Goal: Information Seeking & Learning: Check status

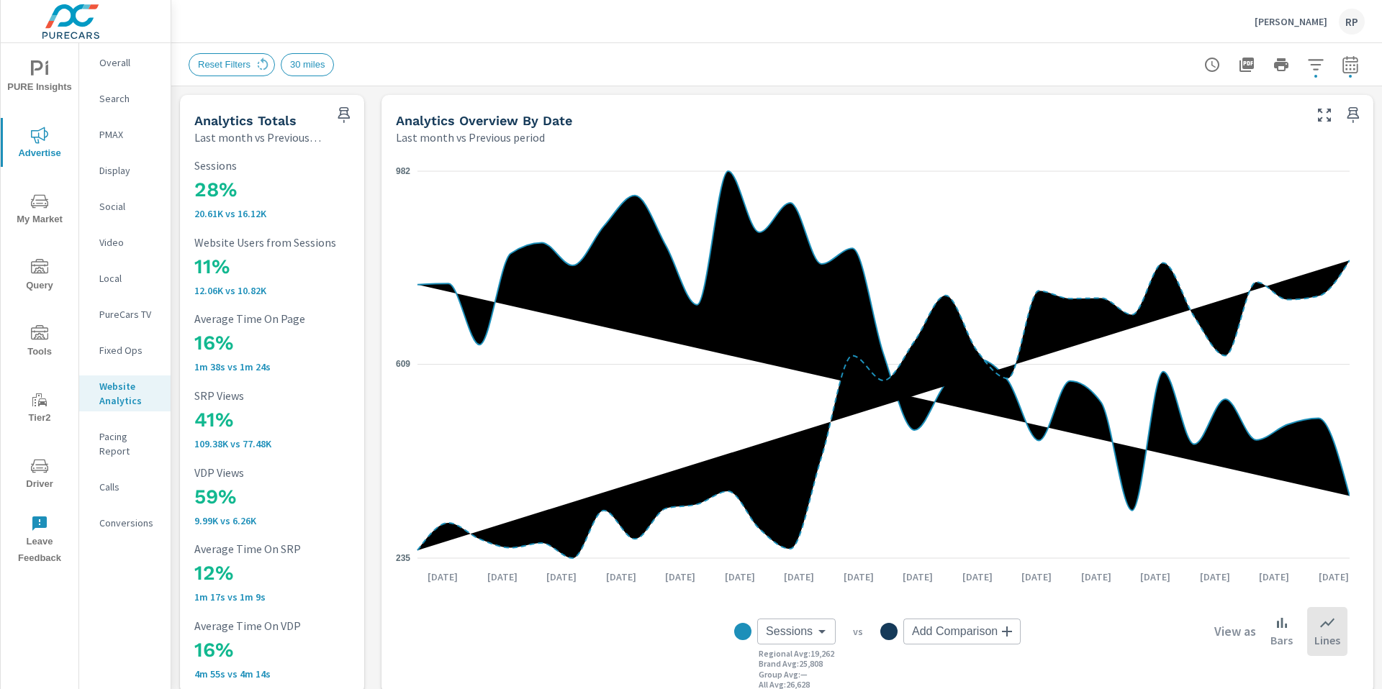
scroll to position [1, 0]
click at [42, 209] on icon "nav menu" at bounding box center [39, 201] width 17 height 17
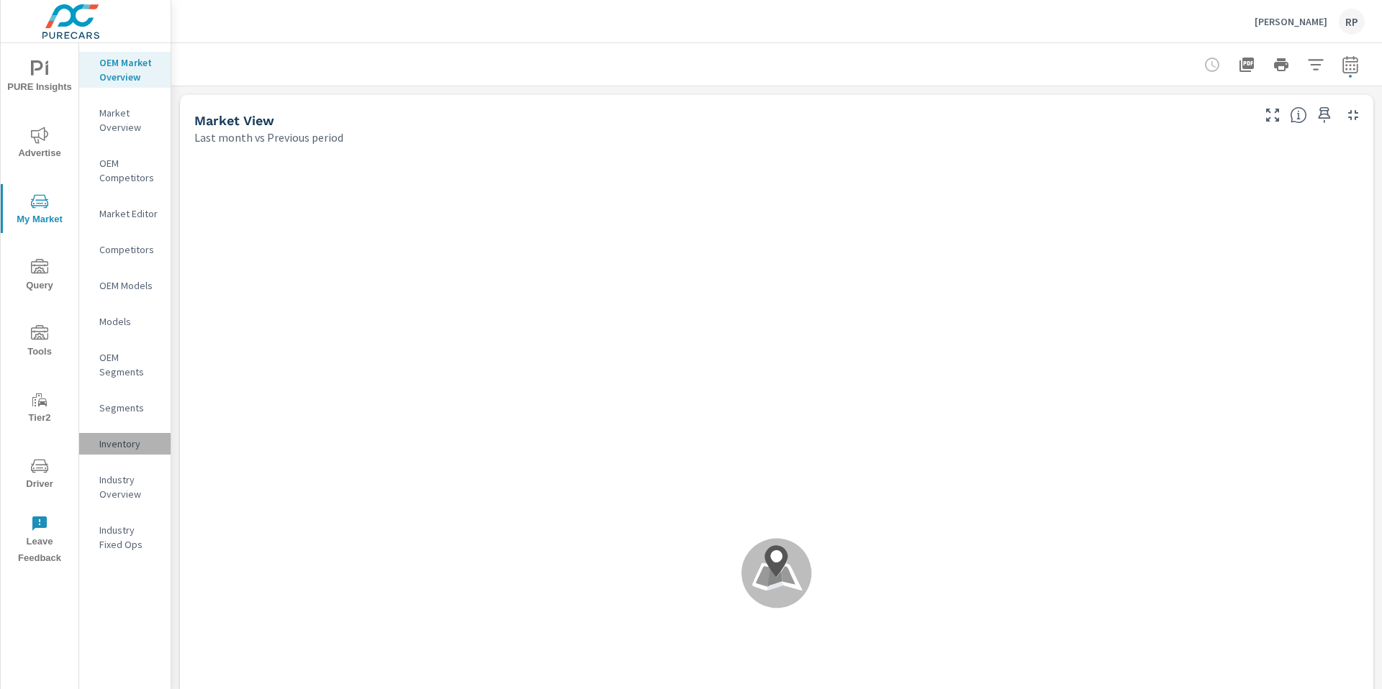
click at [112, 439] on p "Inventory" at bounding box center [129, 444] width 60 height 14
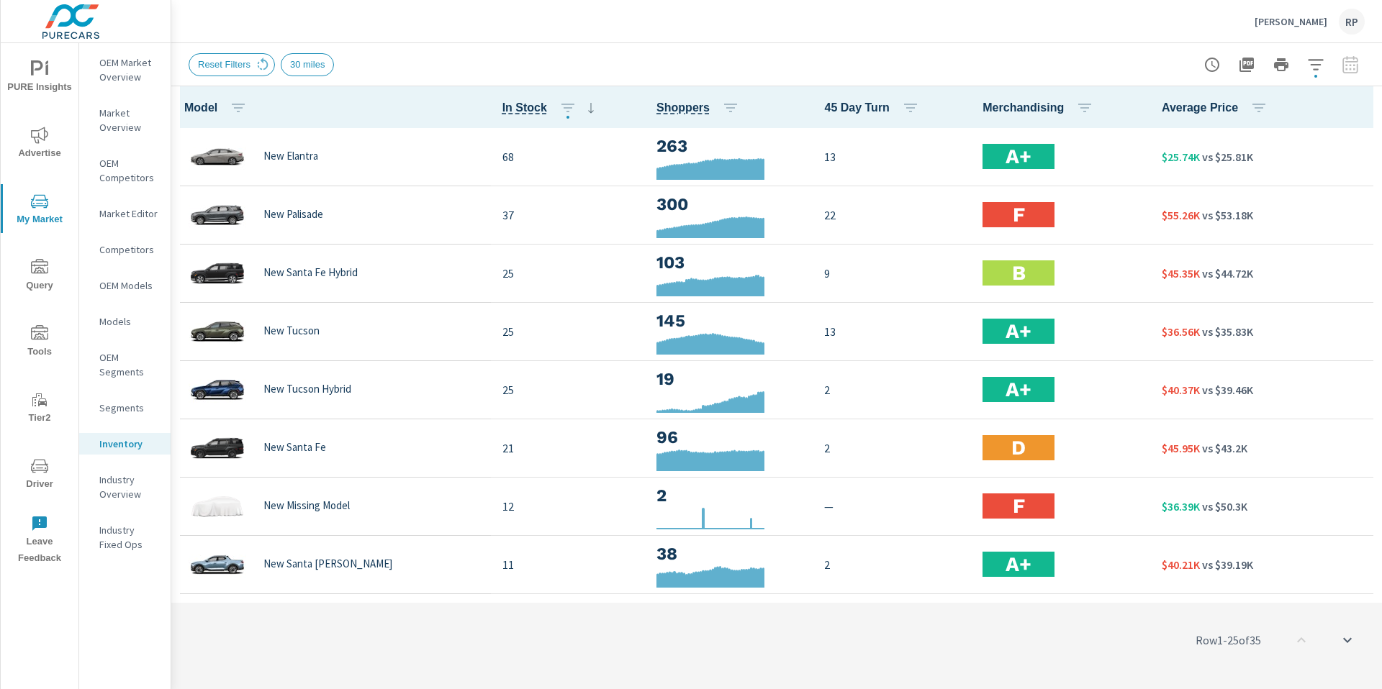
scroll to position [1, 0]
click at [863, 65] on icon "button" at bounding box center [1246, 65] width 14 height 14
click at [48, 89] on span "PURE Insights" at bounding box center [39, 77] width 69 height 35
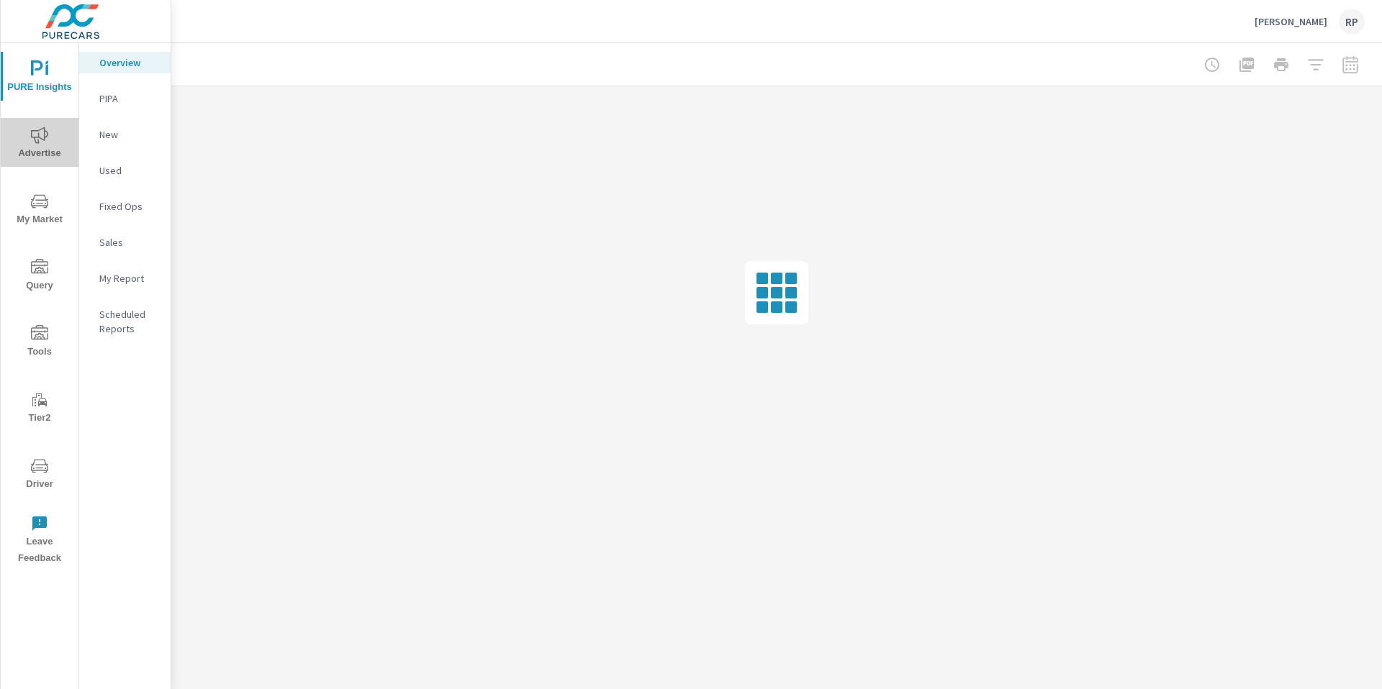
click at [58, 145] on span "Advertise" at bounding box center [39, 144] width 69 height 35
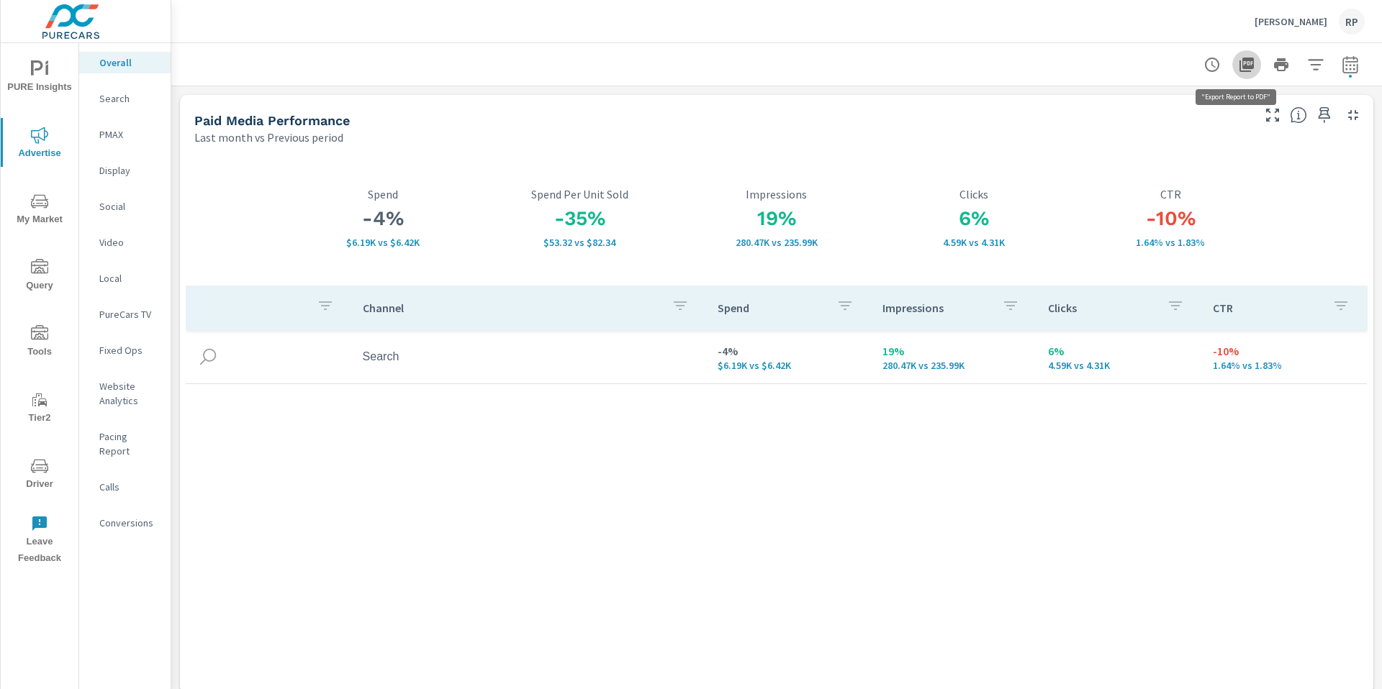
click at [863, 69] on icon "button" at bounding box center [1246, 64] width 17 height 17
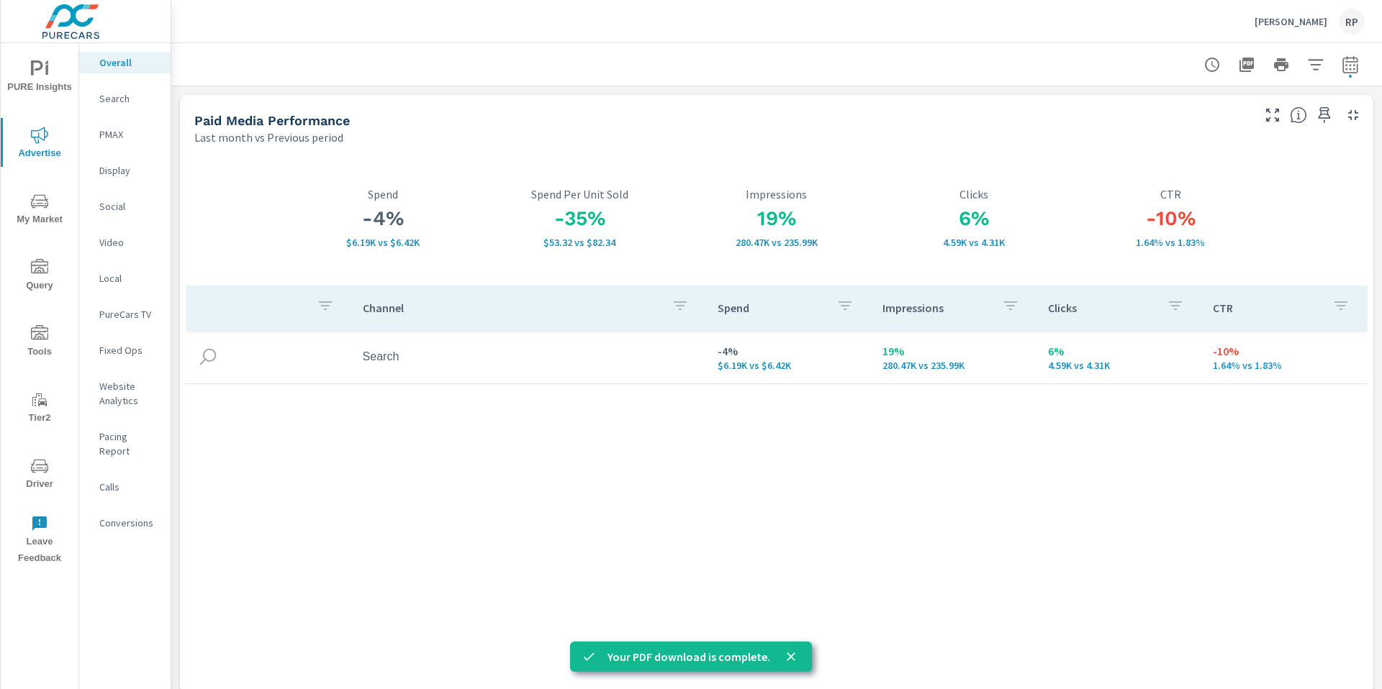
click at [795, 507] on icon "close" at bounding box center [791, 657] width 14 height 14
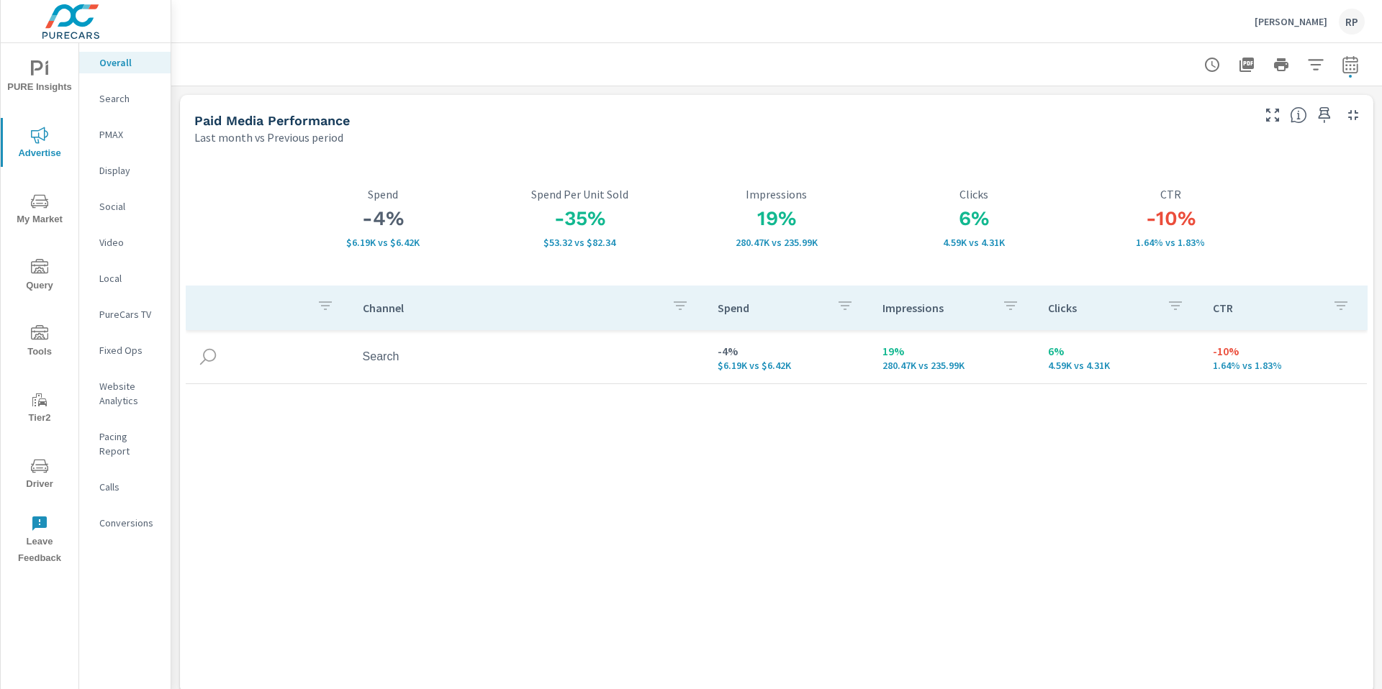
click at [863, 30] on div "RP" at bounding box center [1352, 22] width 26 height 26
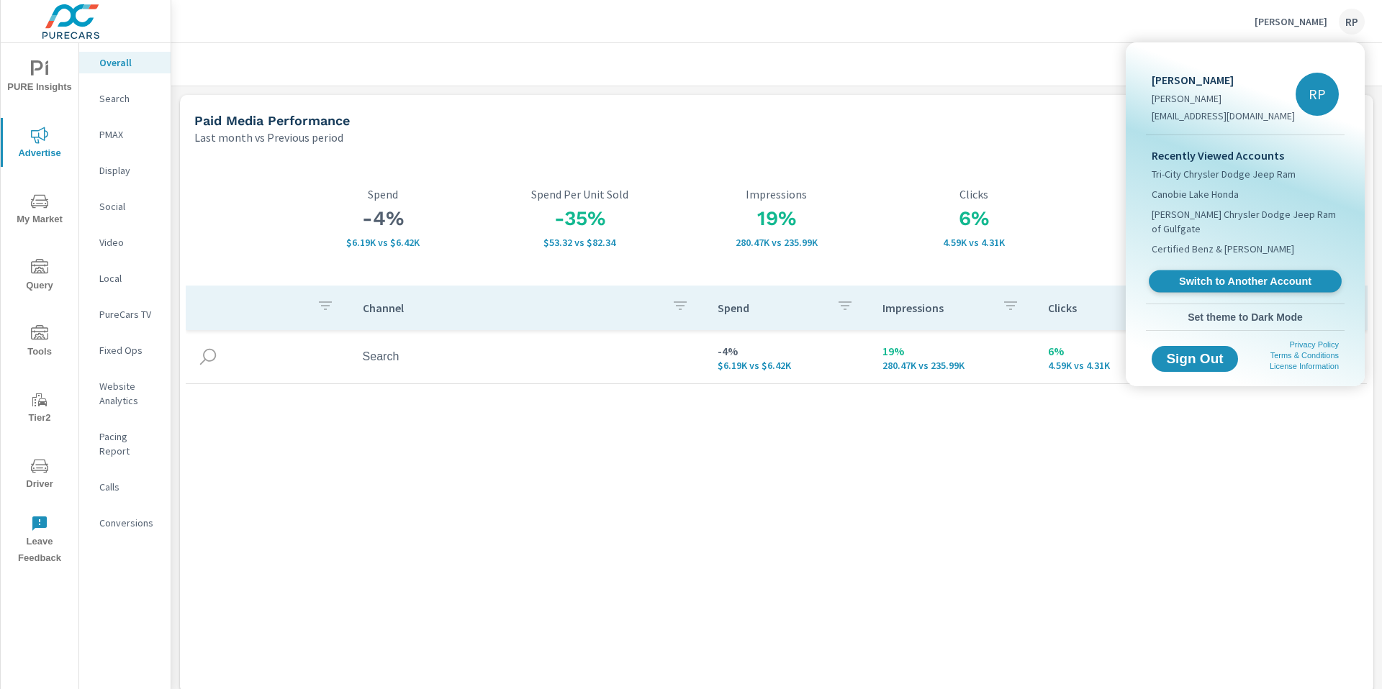
click at [863, 275] on span "Switch to Another Account" at bounding box center [1245, 282] width 176 height 14
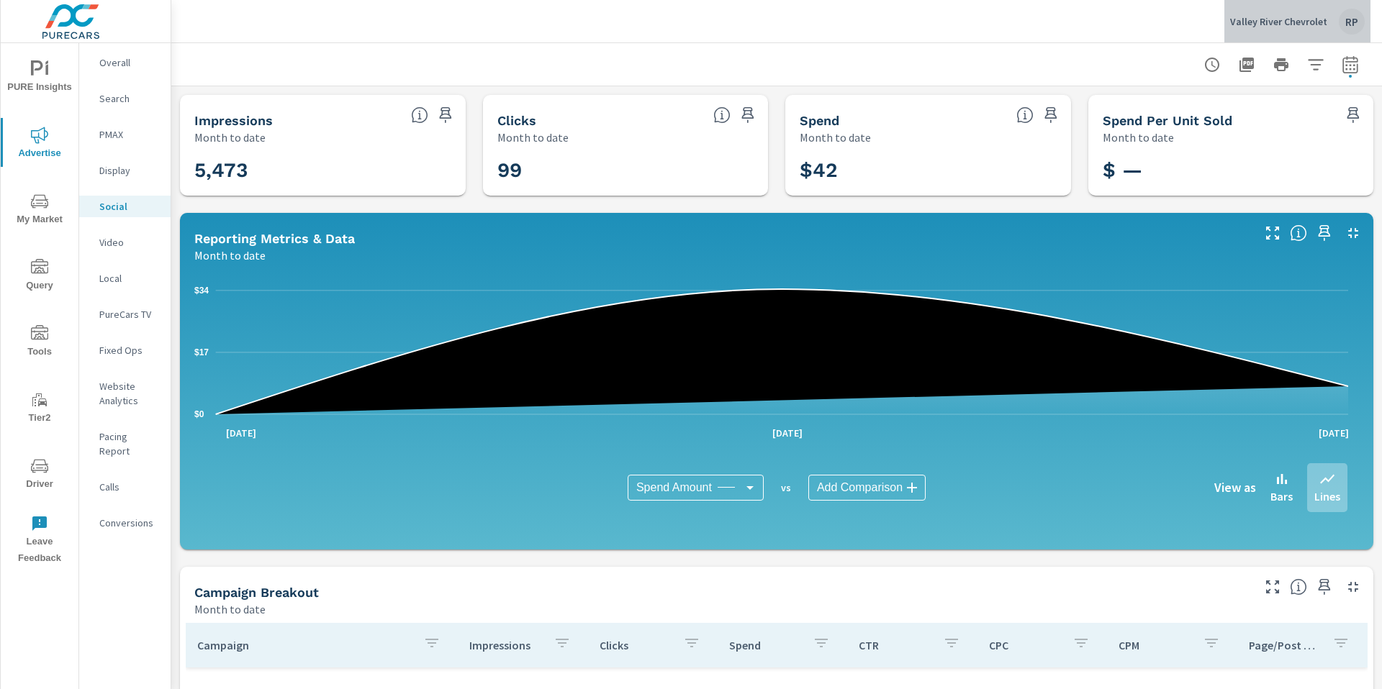
click at [1337, 21] on div "Valley River Chevrolet RP" at bounding box center [1297, 22] width 135 height 26
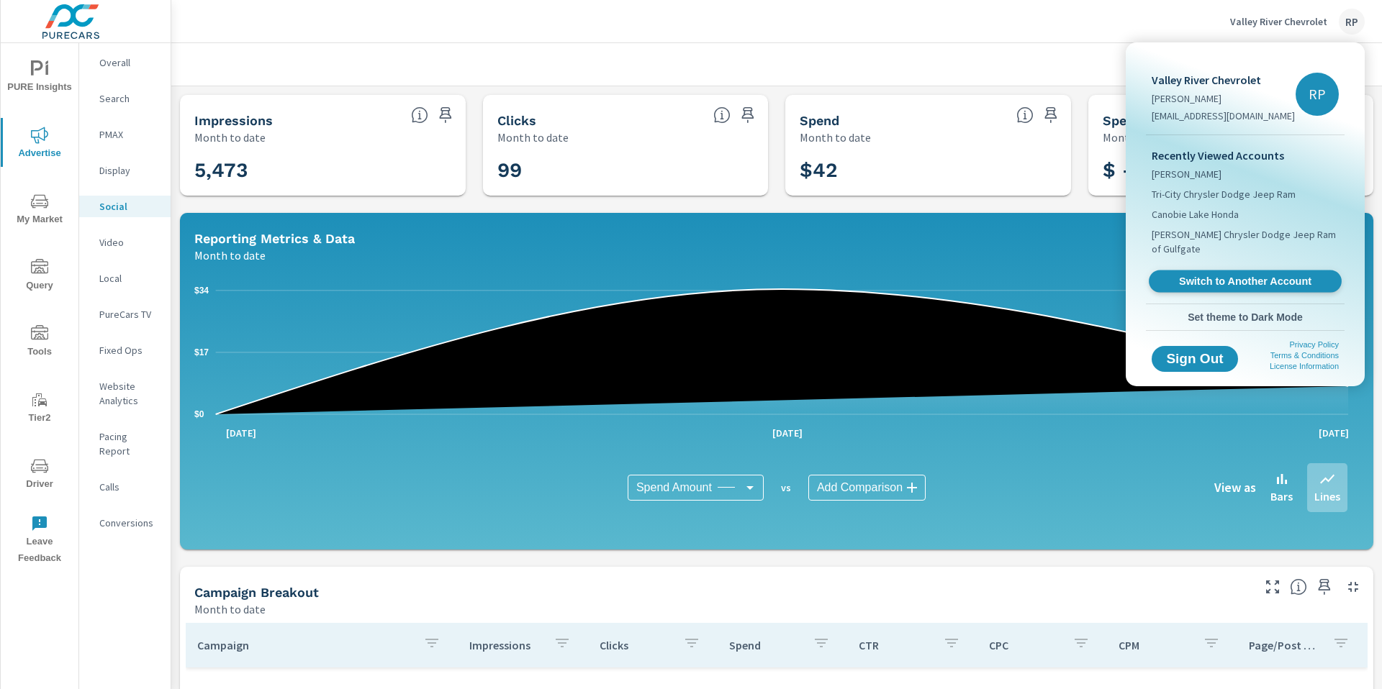
click at [1223, 275] on span "Switch to Another Account" at bounding box center [1245, 282] width 176 height 14
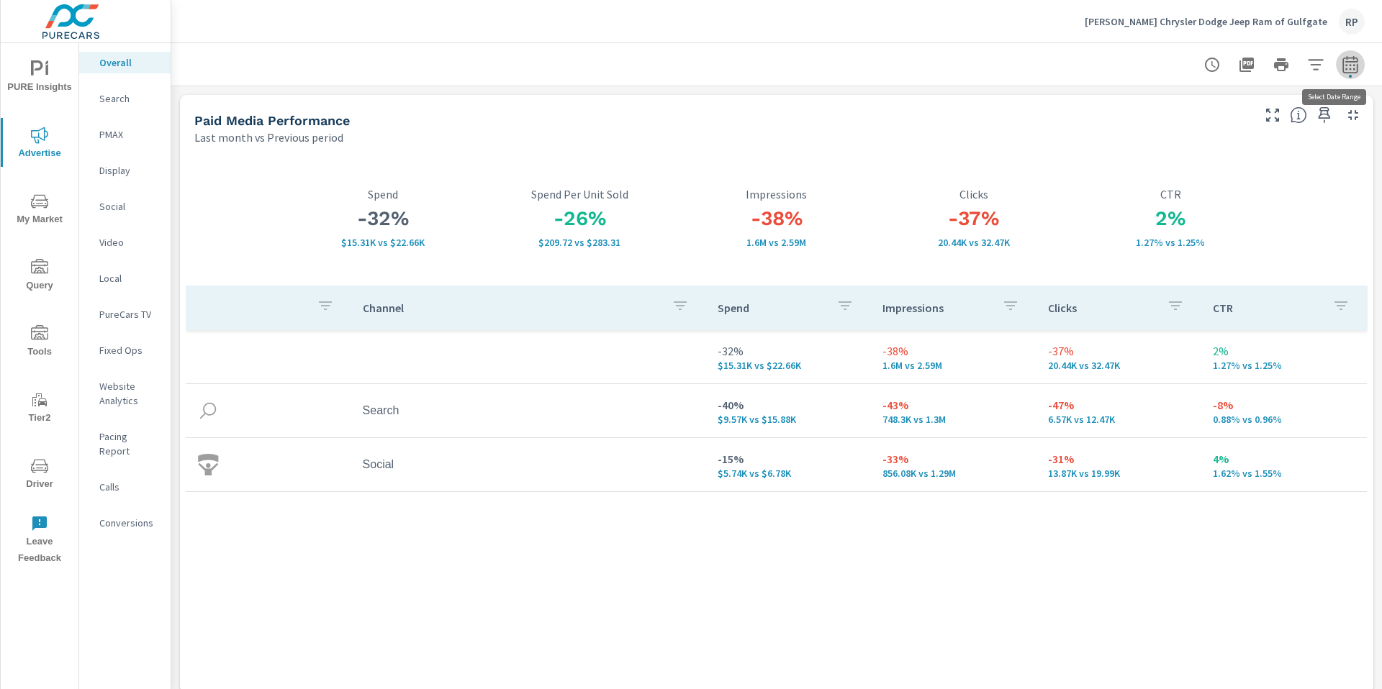
click at [1342, 73] on icon "button" at bounding box center [1349, 63] width 15 height 17
select select "Last month"
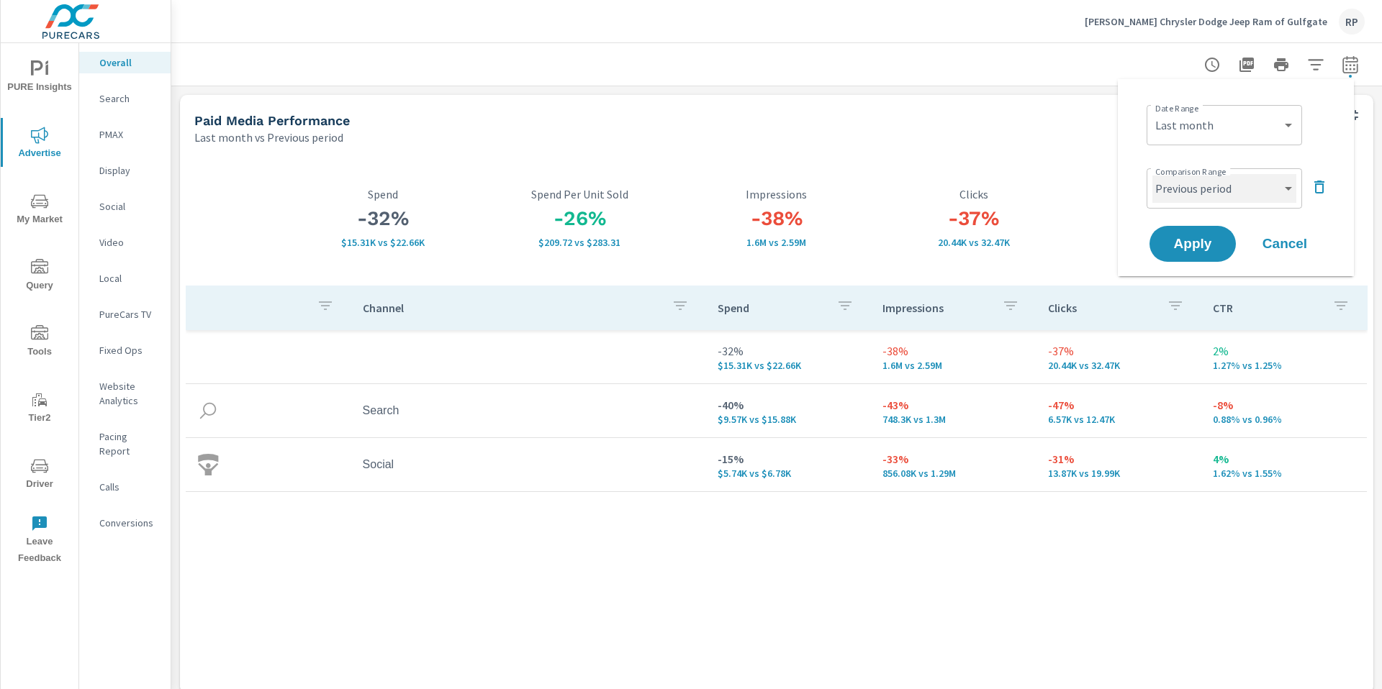
click at [1201, 185] on select "Custom Previous period Previous month Previous year" at bounding box center [1224, 188] width 144 height 29
click at [1152, 174] on select "Custom Previous period Previous month Previous year" at bounding box center [1224, 188] width 144 height 29
select select "Previous month"
click at [1199, 237] on span "Apply" at bounding box center [1193, 243] width 58 height 13
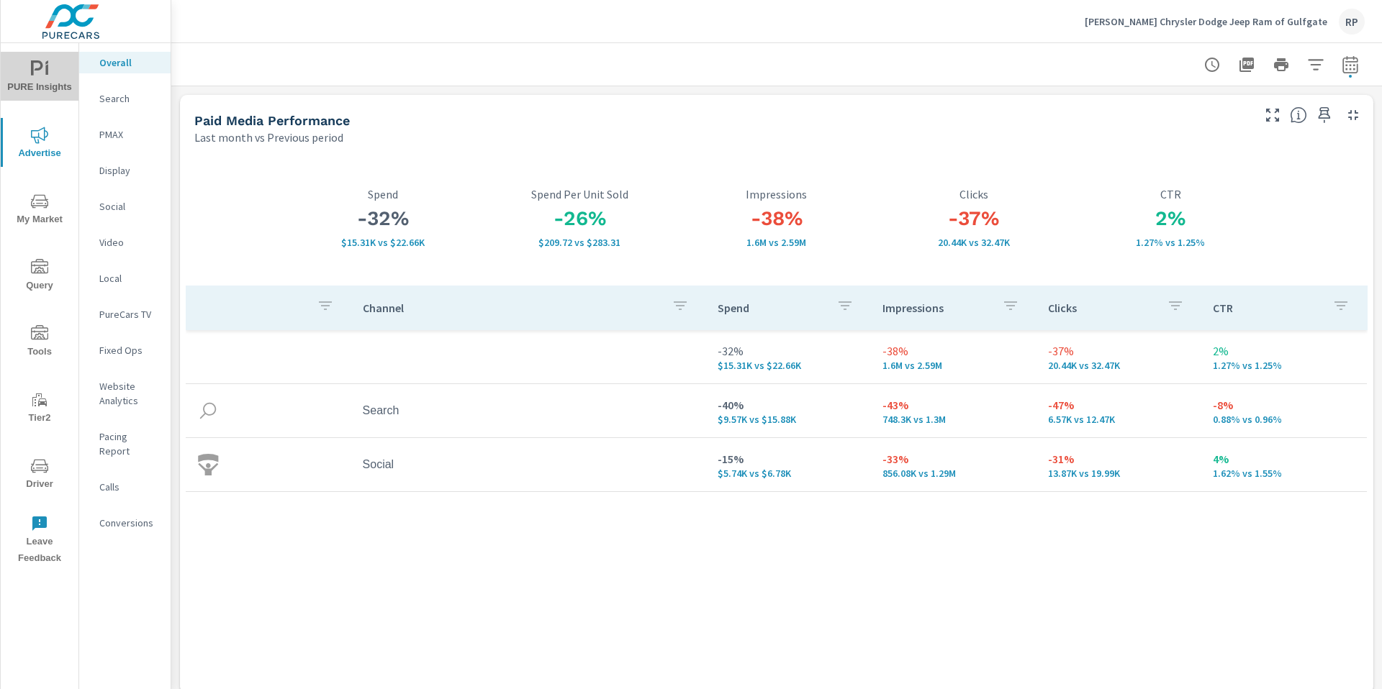
click at [53, 74] on span "PURE Insights" at bounding box center [39, 77] width 69 height 35
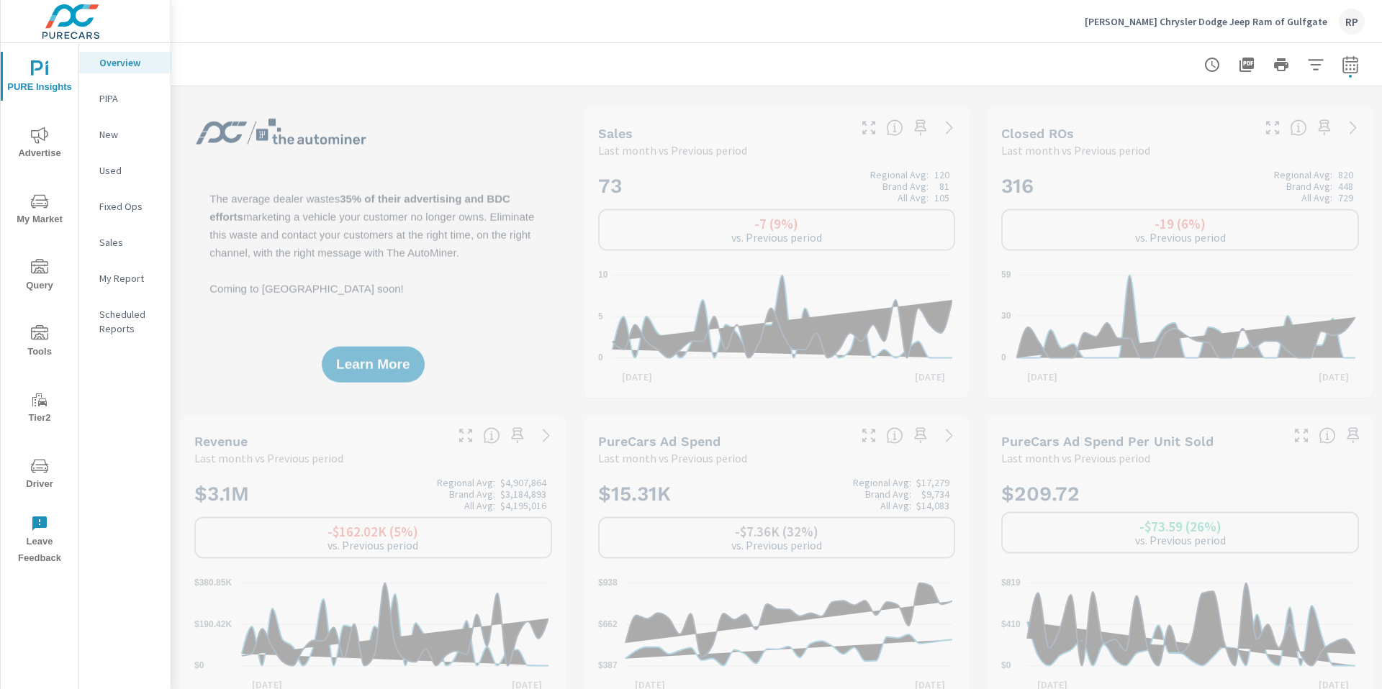
scroll to position [1, 0]
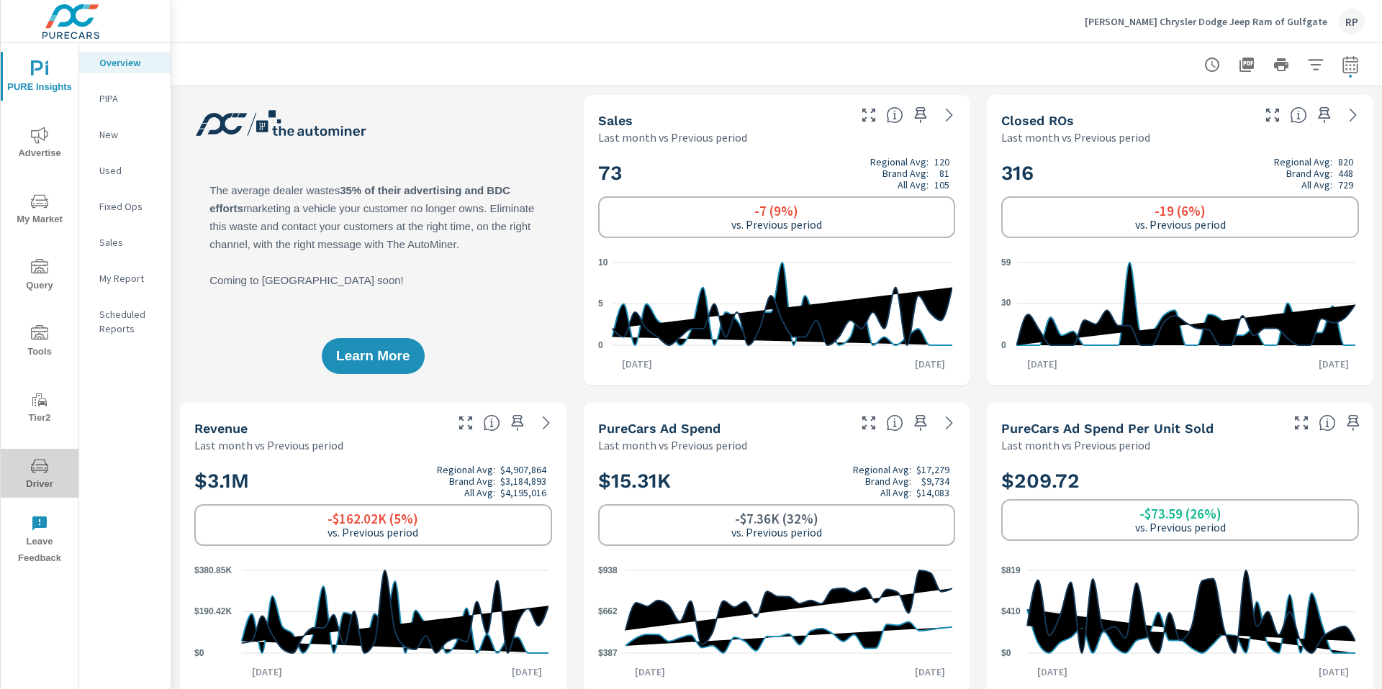
click at [41, 485] on span "Driver" at bounding box center [39, 475] width 69 height 35
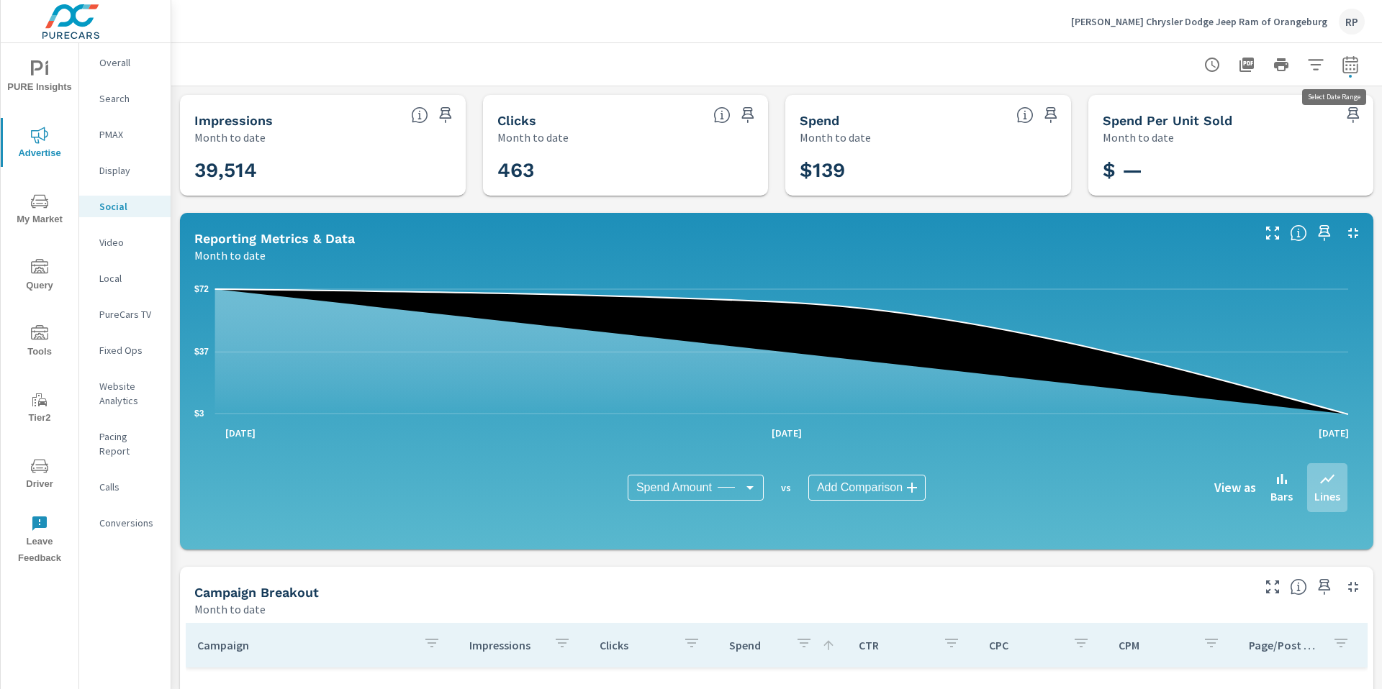
click at [1341, 66] on icon "button" at bounding box center [1349, 64] width 17 height 17
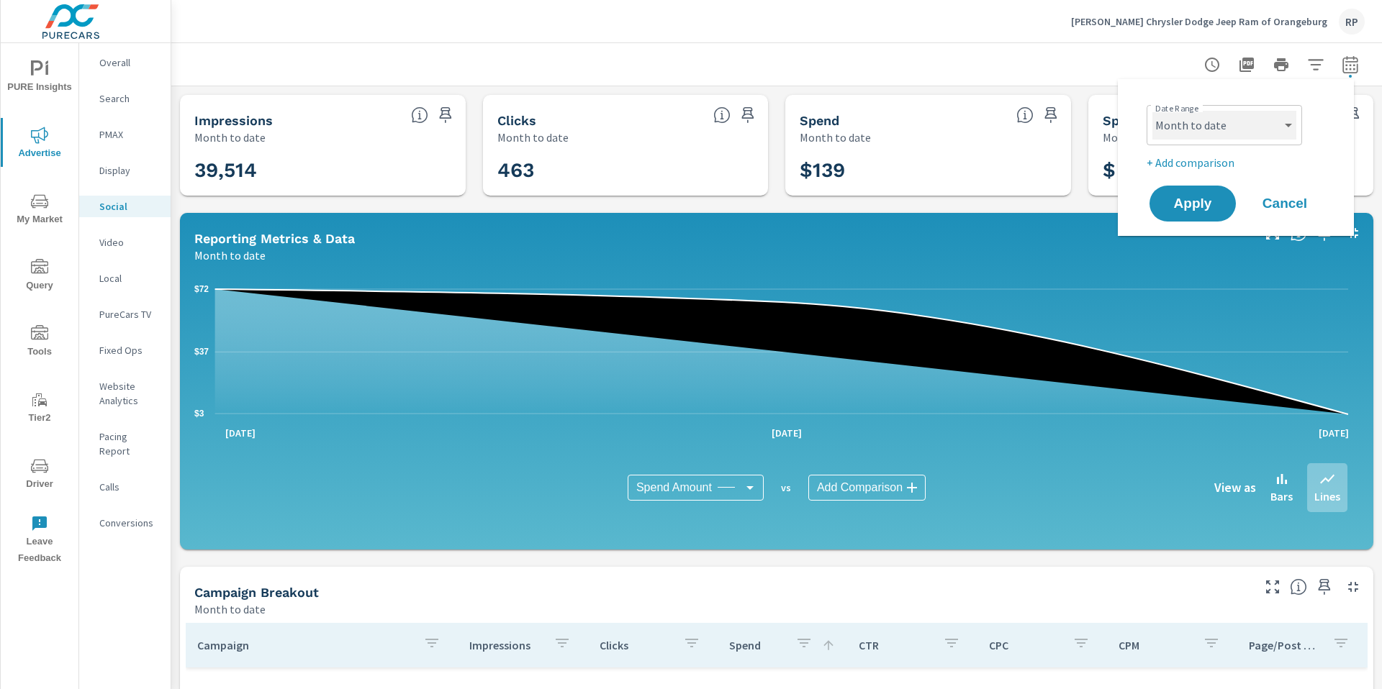
click at [1248, 133] on select "Custom Yesterday Last week Last 7 days Last 14 days Last 30 days Last 45 days L…" at bounding box center [1224, 125] width 144 height 29
click at [1152, 111] on select "Custom Yesterday Last week Last 7 days Last 14 days Last 30 days Last 45 days L…" at bounding box center [1224, 125] width 144 height 29
select select "Last month"
click at [1205, 166] on p "+ Add comparison" at bounding box center [1238, 162] width 184 height 17
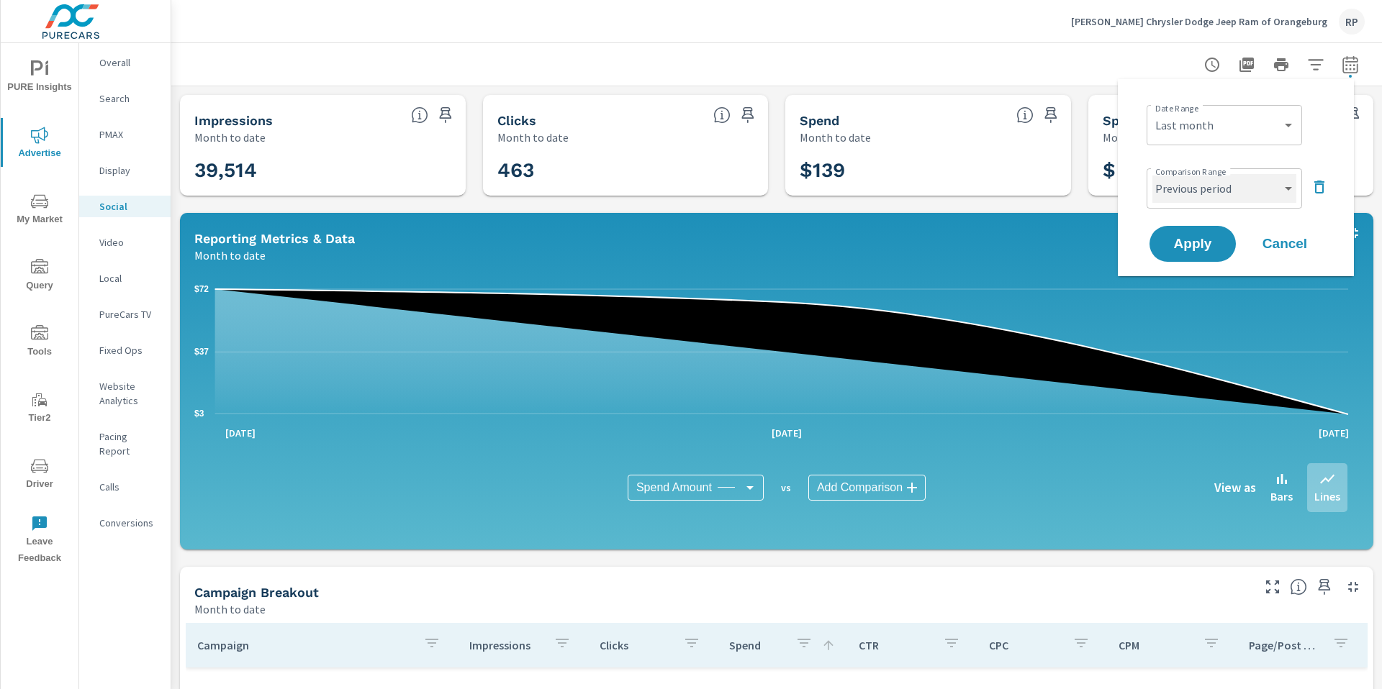
click at [1200, 200] on select "Custom Previous period Previous month Previous year" at bounding box center [1224, 188] width 144 height 29
click at [1152, 174] on select "Custom Previous period Previous month Previous year" at bounding box center [1224, 188] width 144 height 29
select select "Previous month"
click at [1193, 230] on button "Apply" at bounding box center [1192, 243] width 89 height 37
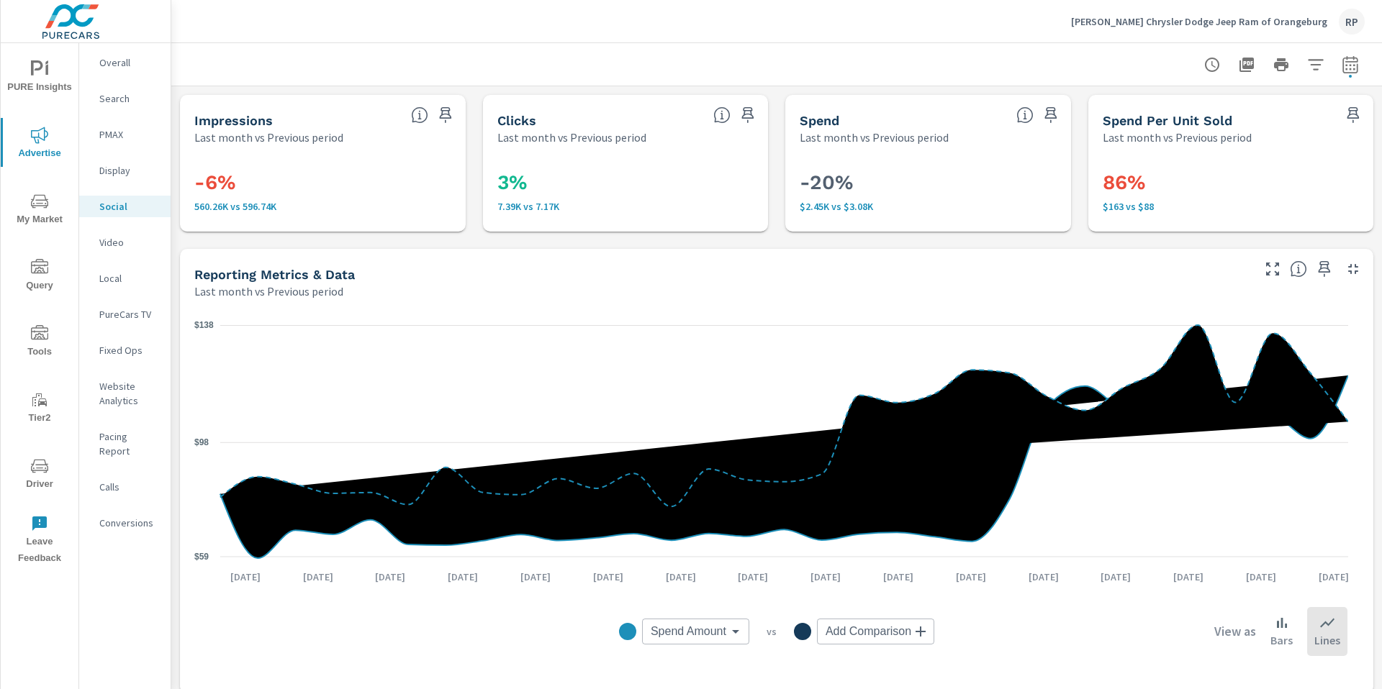
click at [112, 64] on p "Overall" at bounding box center [129, 62] width 60 height 14
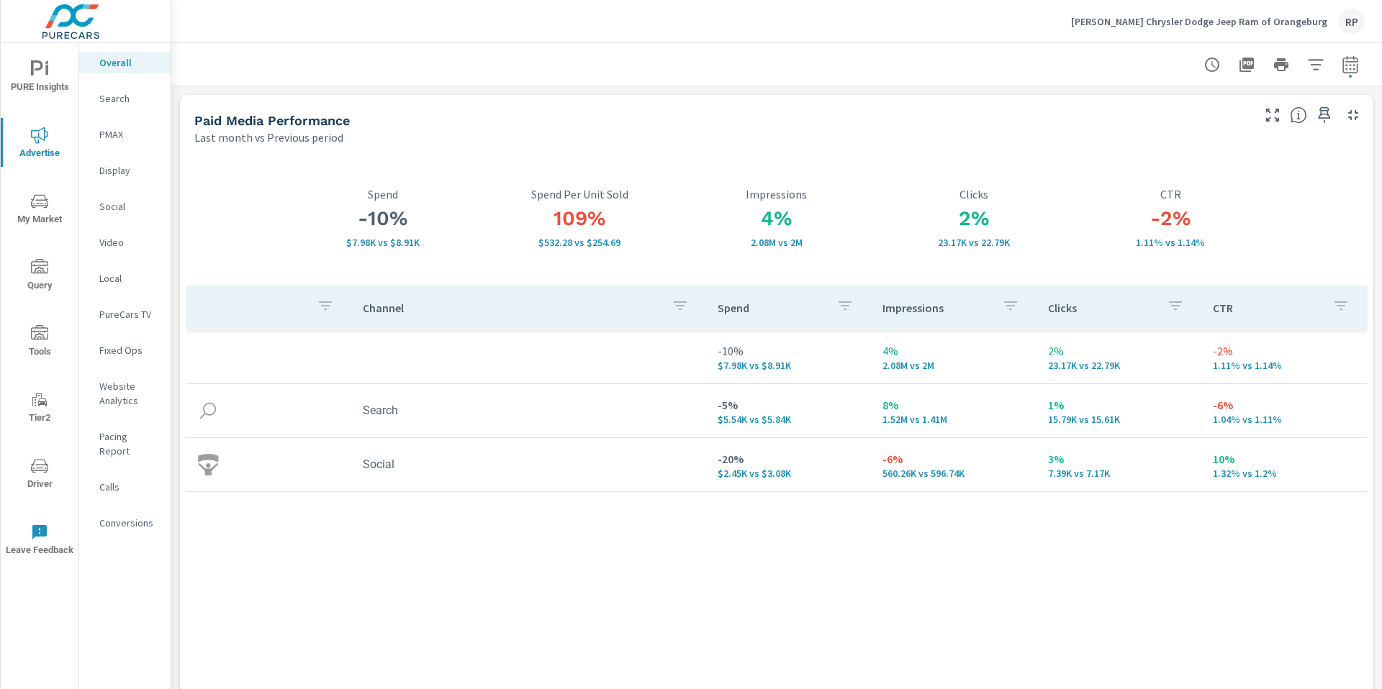
click at [137, 516] on p "Conversions" at bounding box center [129, 523] width 60 height 14
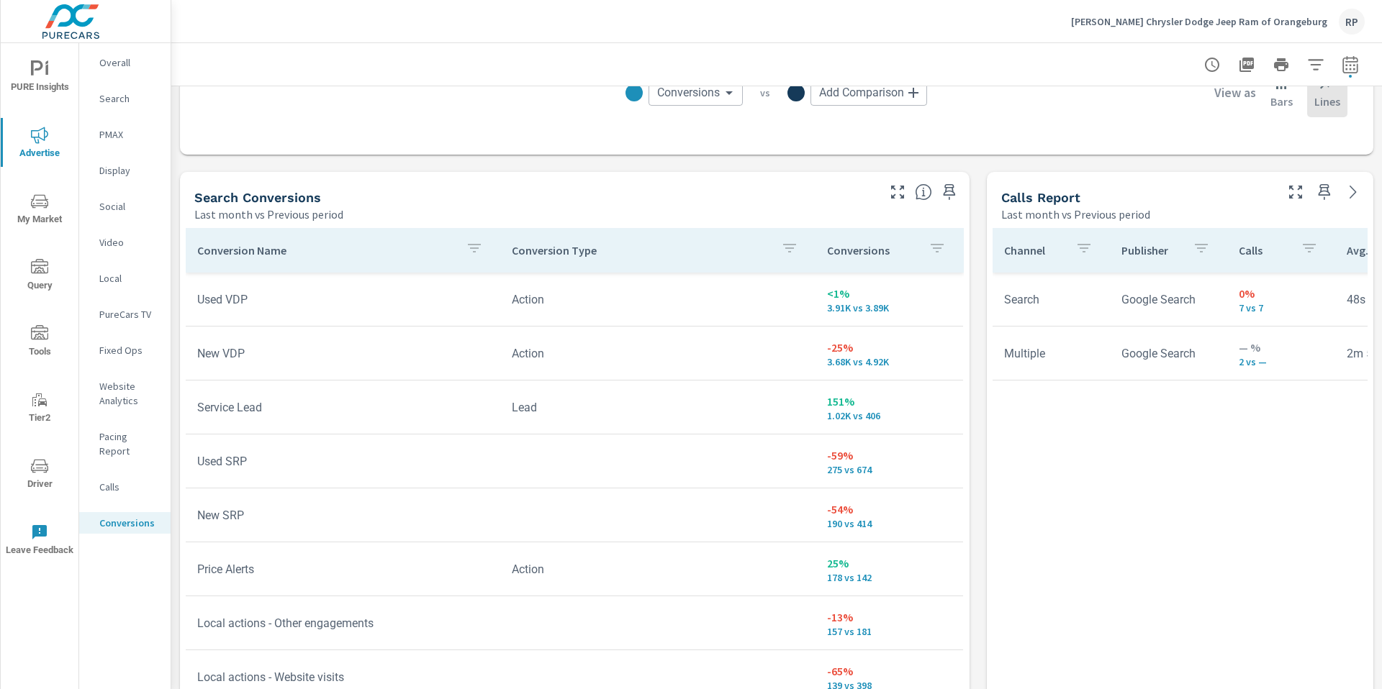
scroll to position [718, 0]
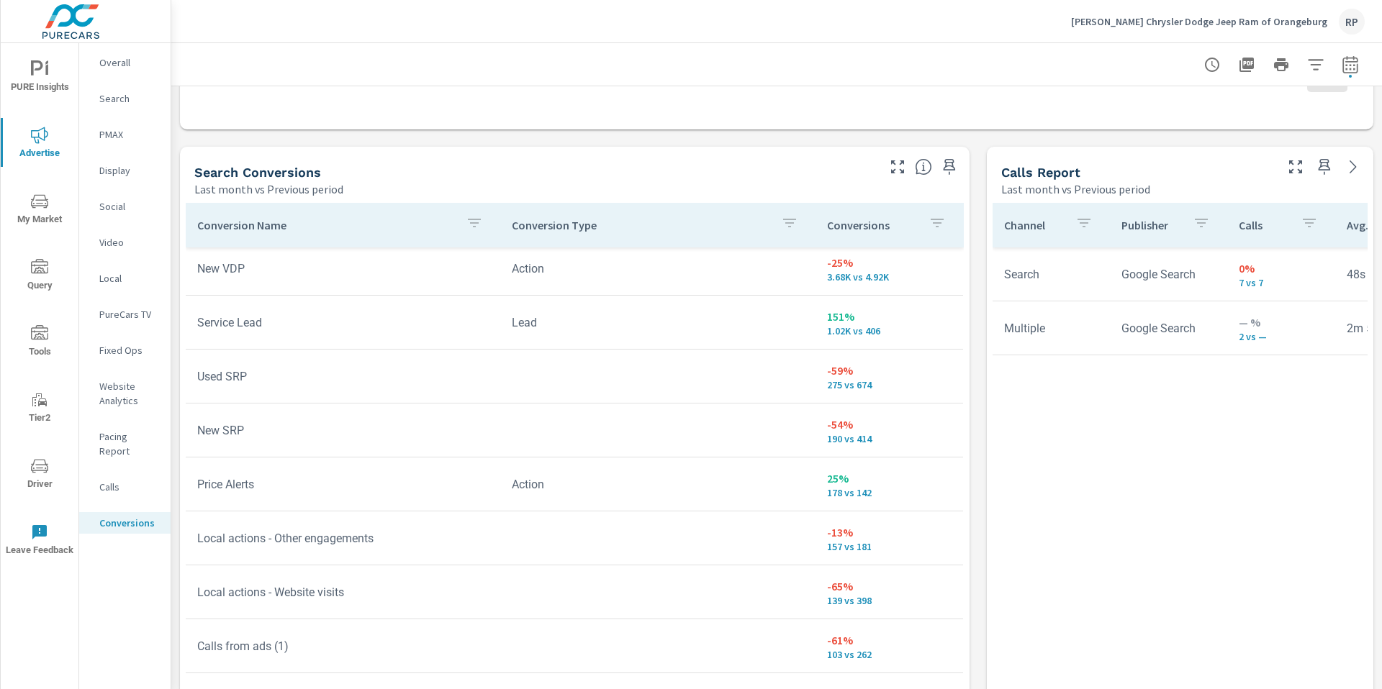
scroll to position [65, 0]
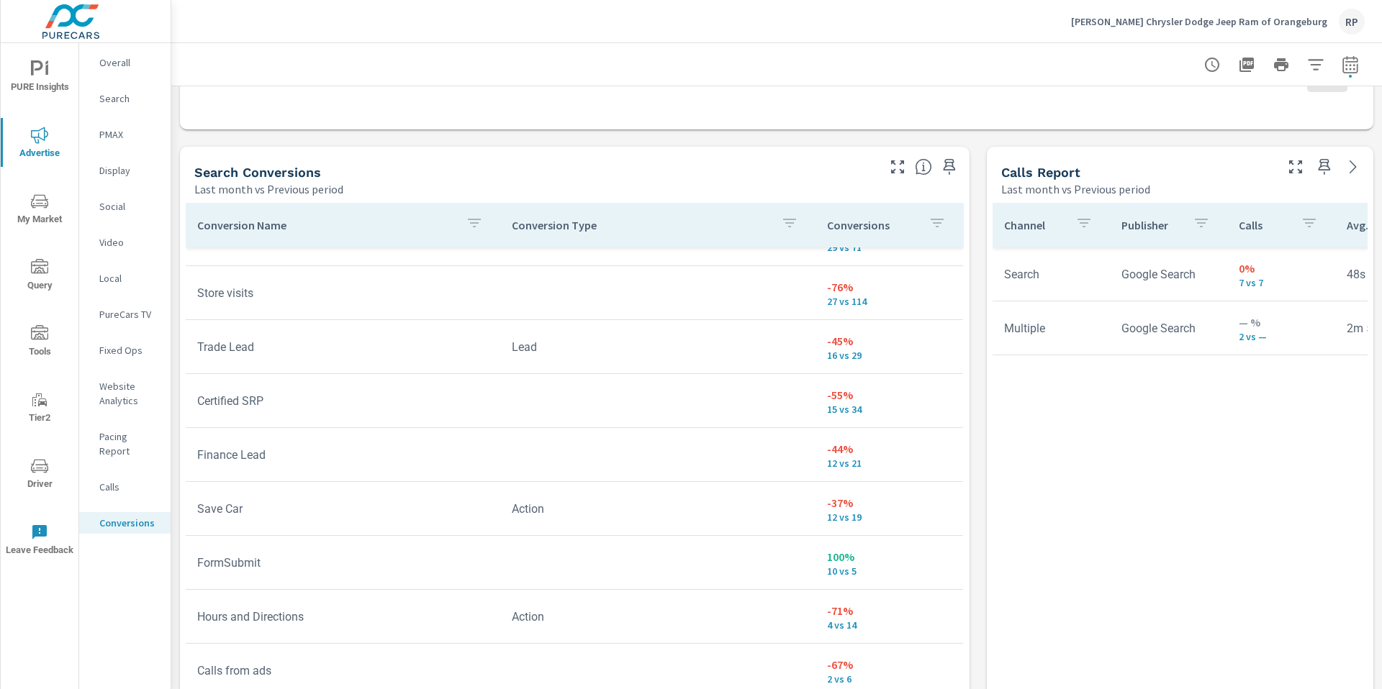
scroll to position [382, 0]
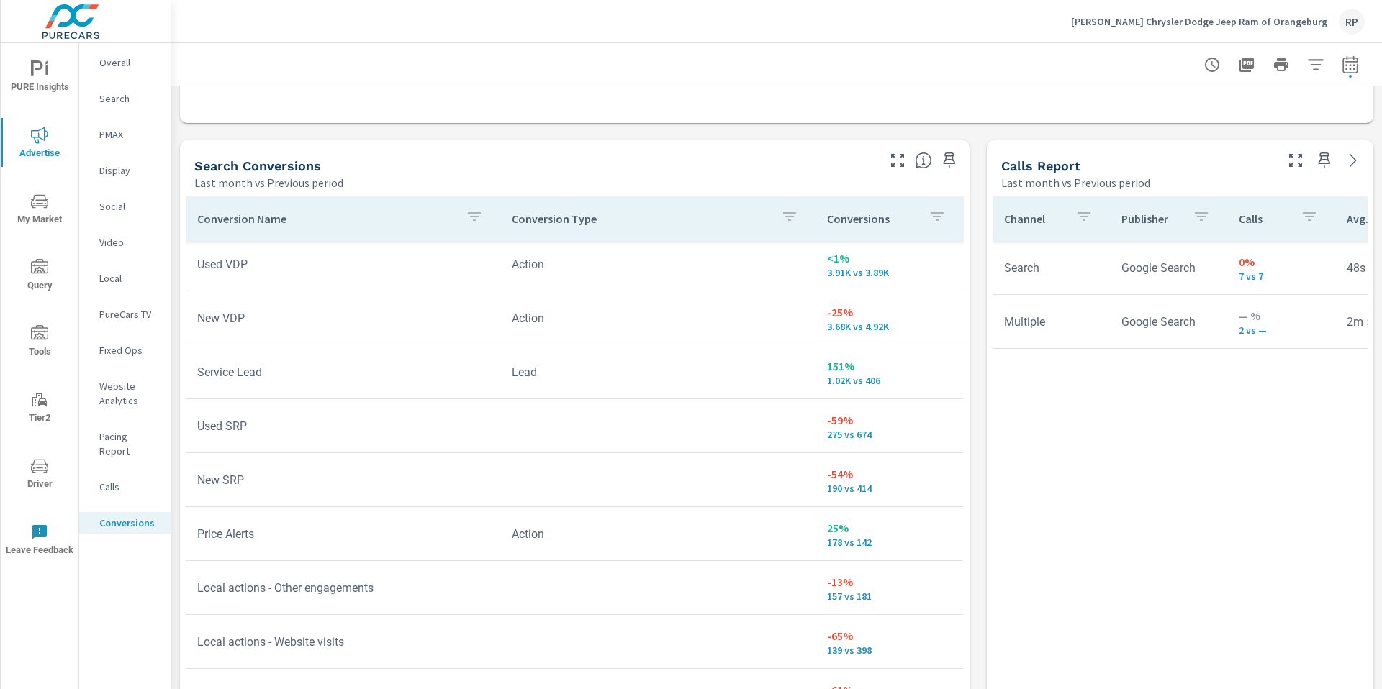
scroll to position [6, 0]
click at [47, 458] on span "Driver" at bounding box center [39, 475] width 69 height 35
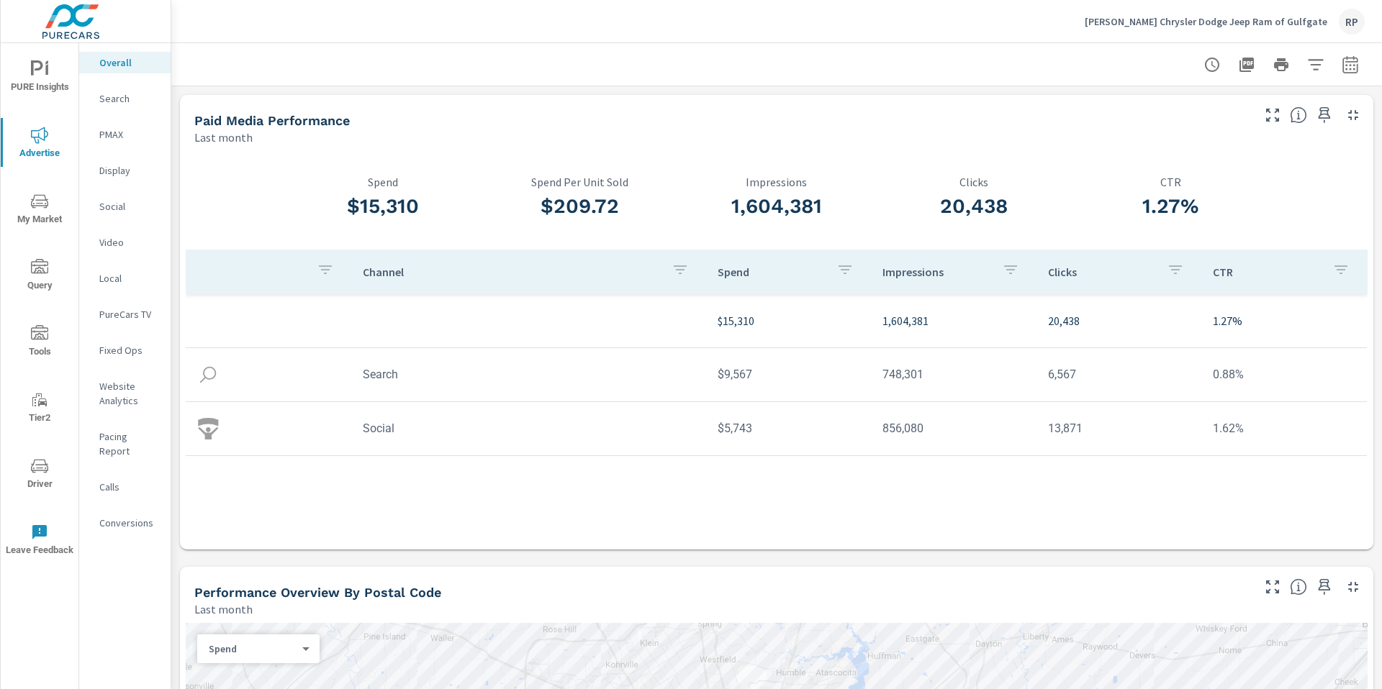
click at [1344, 68] on icon "button" at bounding box center [1349, 64] width 17 height 17
select select "Last month"
click at [1208, 163] on p "+ Add comparison" at bounding box center [1238, 162] width 184 height 17
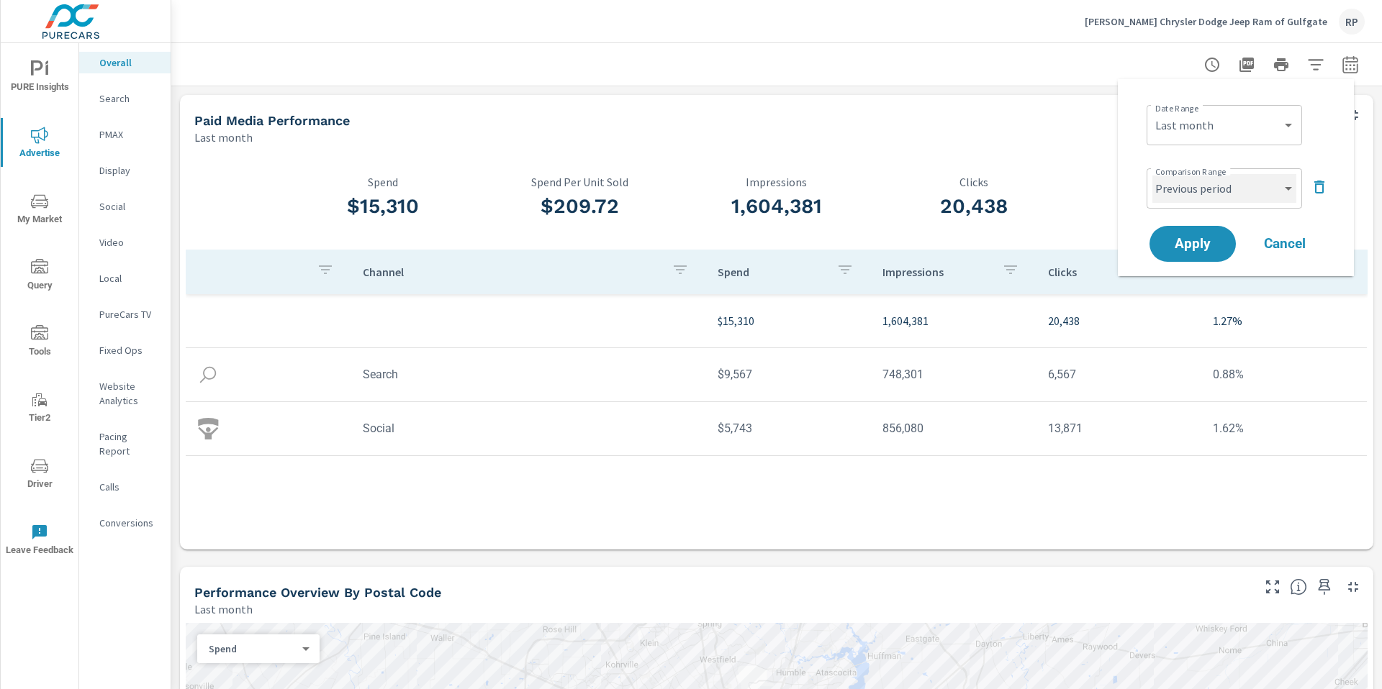
click at [1198, 195] on select "Custom Previous period Previous month Previous year" at bounding box center [1224, 188] width 144 height 29
click at [1152, 174] on select "Custom Previous period Previous month Previous year" at bounding box center [1224, 188] width 144 height 29
select select "Previous month"
click at [1196, 235] on button "Apply" at bounding box center [1192, 244] width 86 height 36
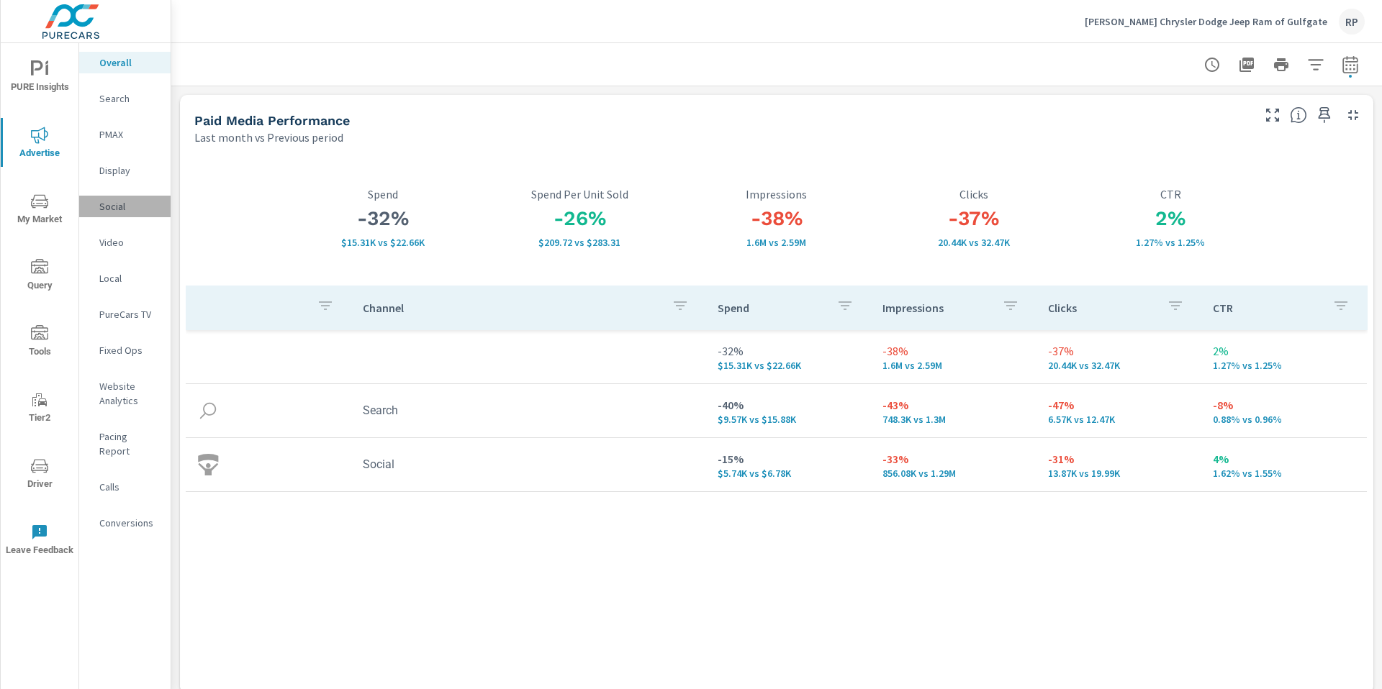
click at [120, 213] on p "Social" at bounding box center [129, 206] width 60 height 14
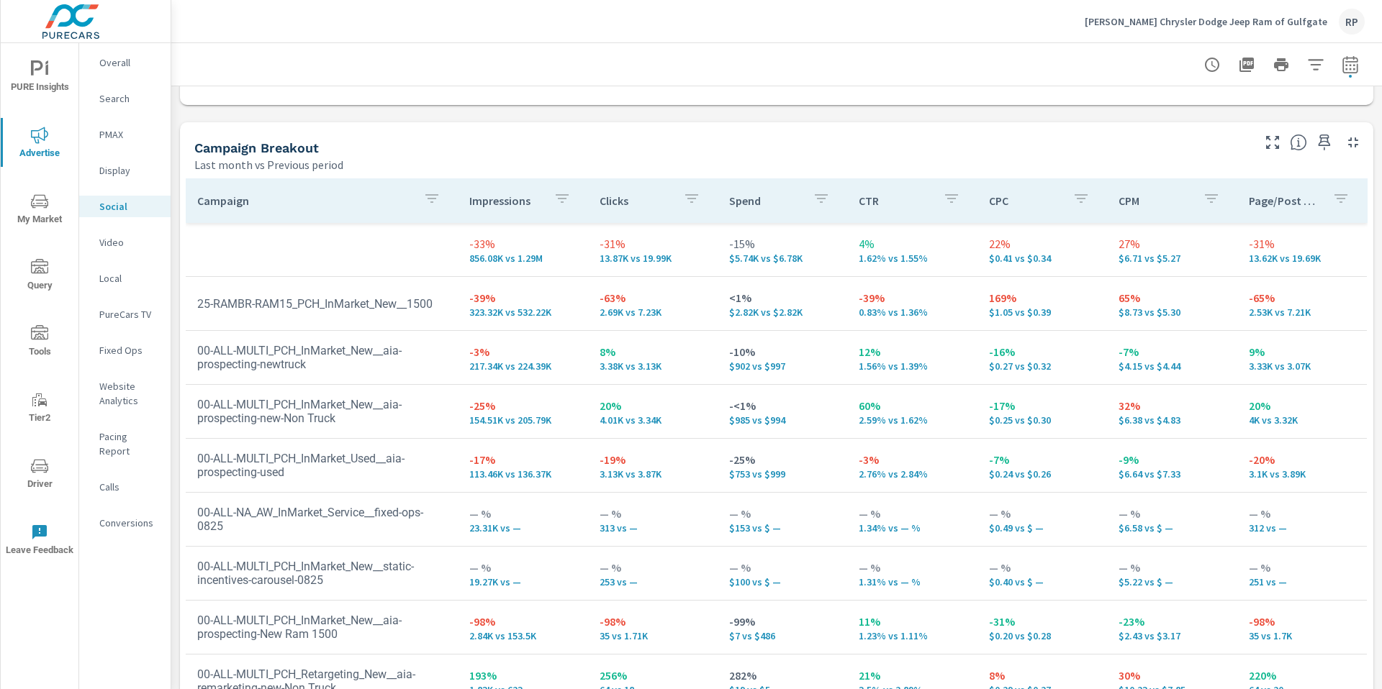
scroll to position [606, 0]
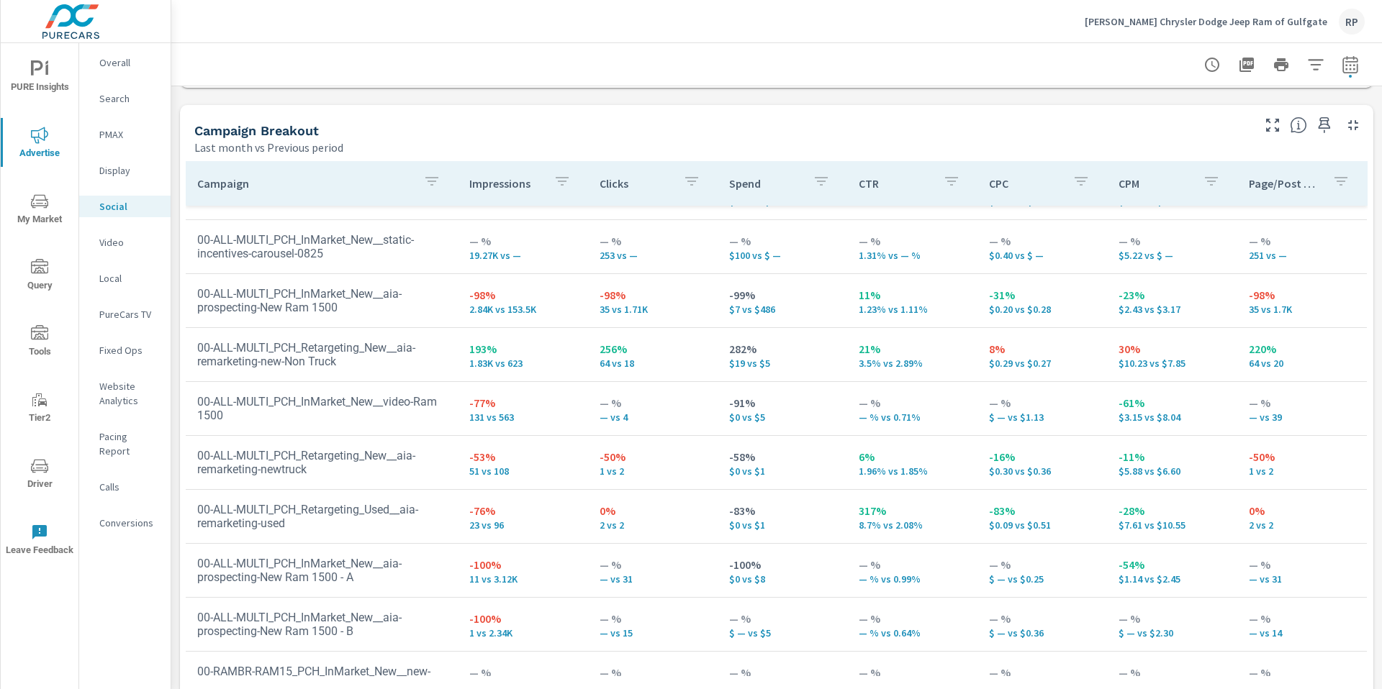
scroll to position [501, 0]
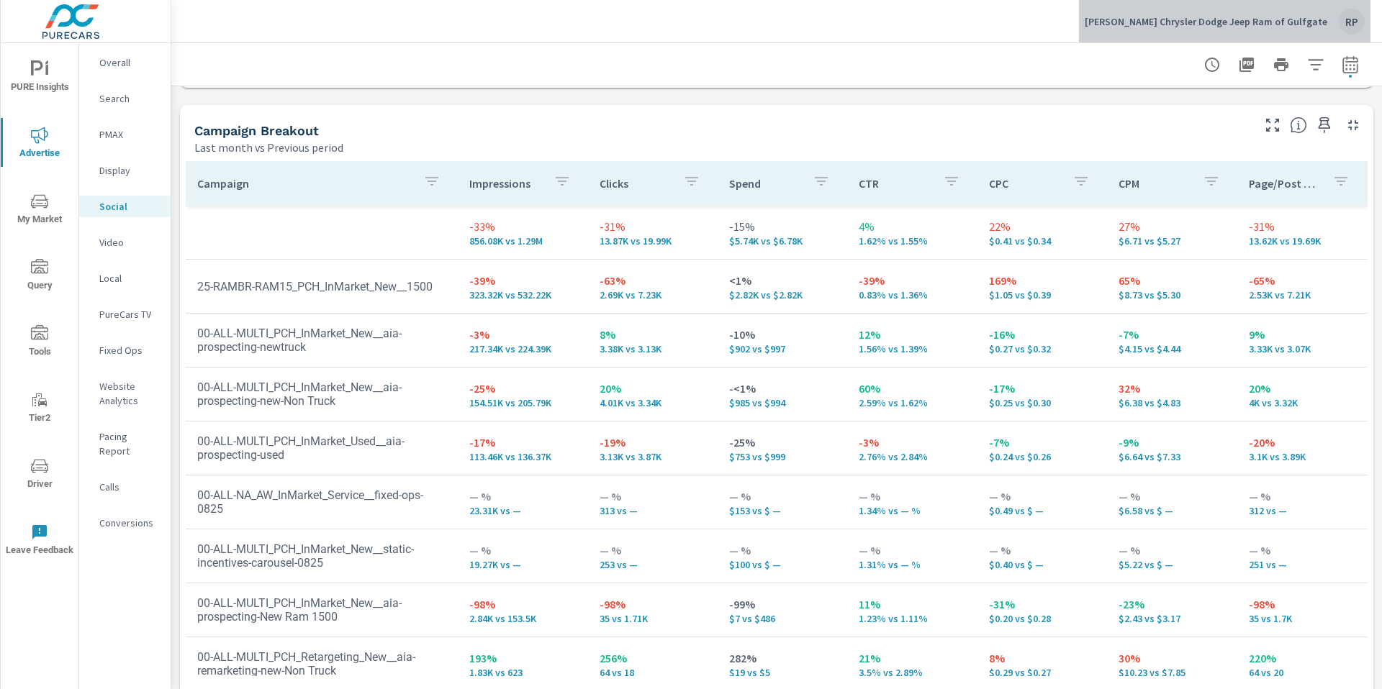
click at [1346, 24] on div "RP" at bounding box center [1352, 22] width 26 height 26
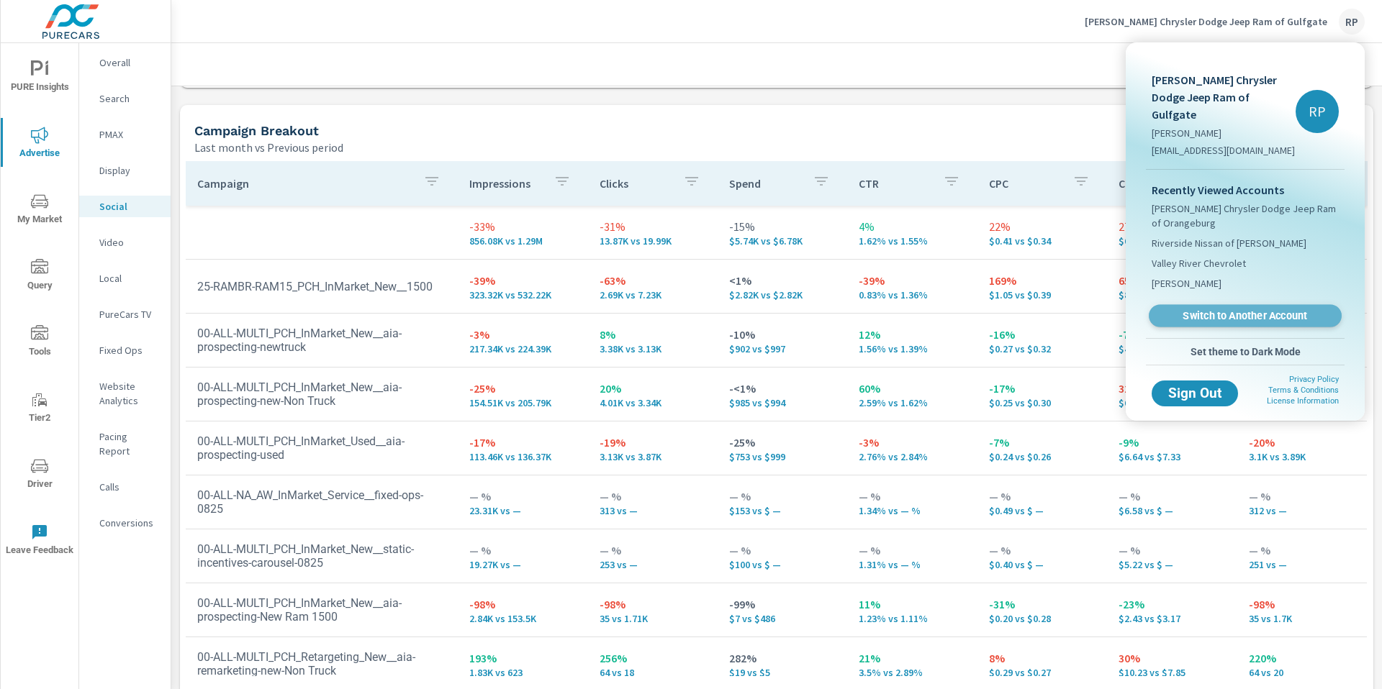
click at [1257, 309] on span "Switch to Another Account" at bounding box center [1245, 316] width 176 height 14
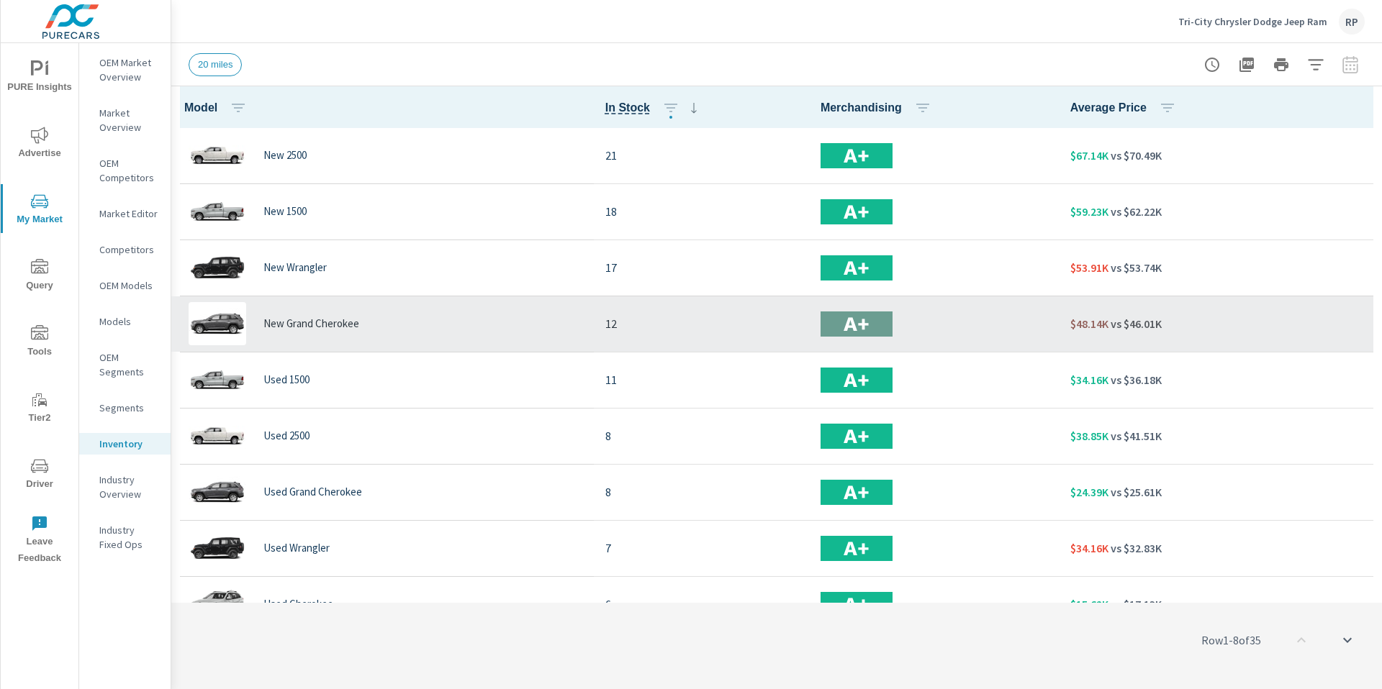
scroll to position [1, 0]
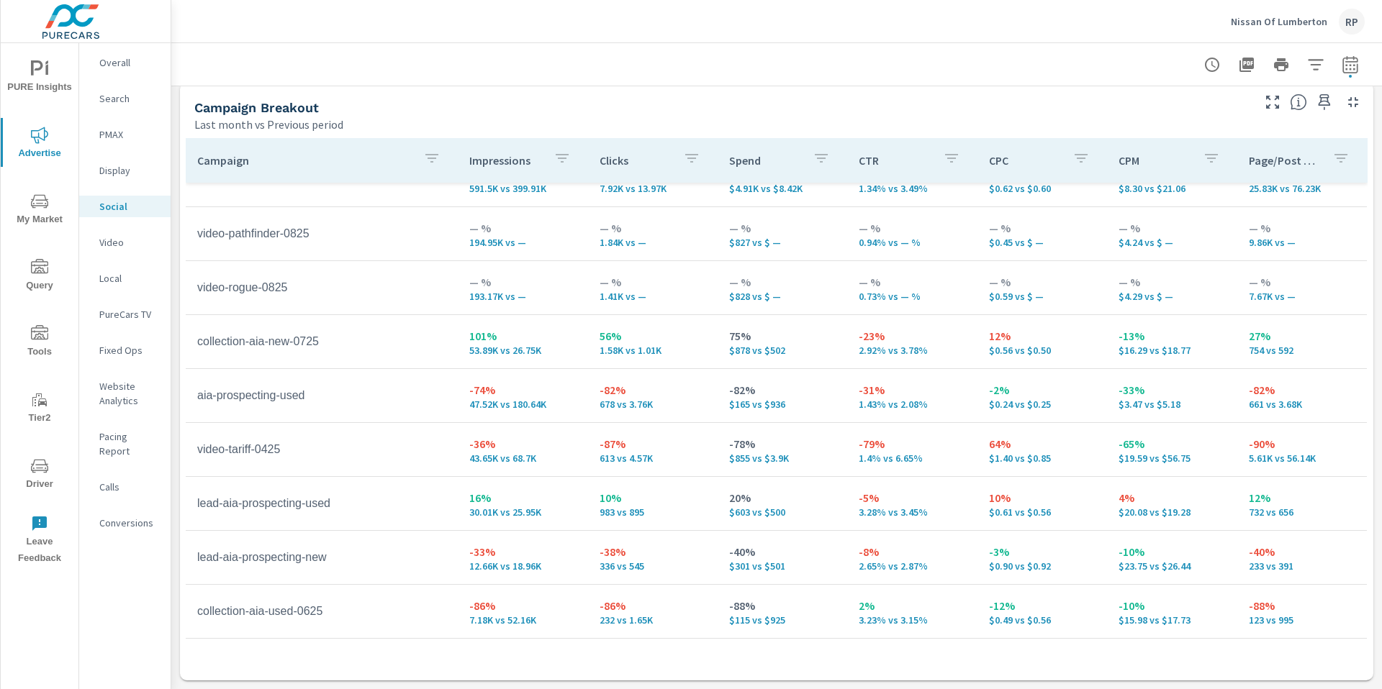
scroll to position [35, 0]
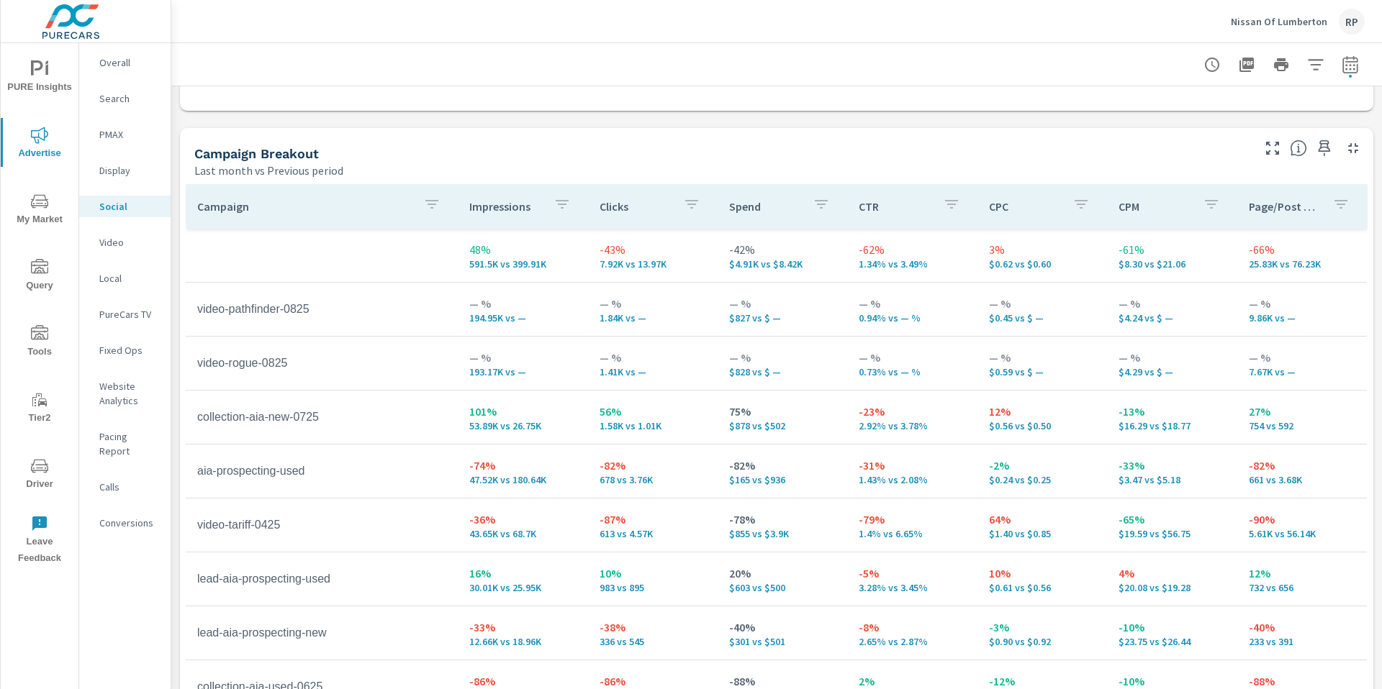
scroll to position [608, 0]
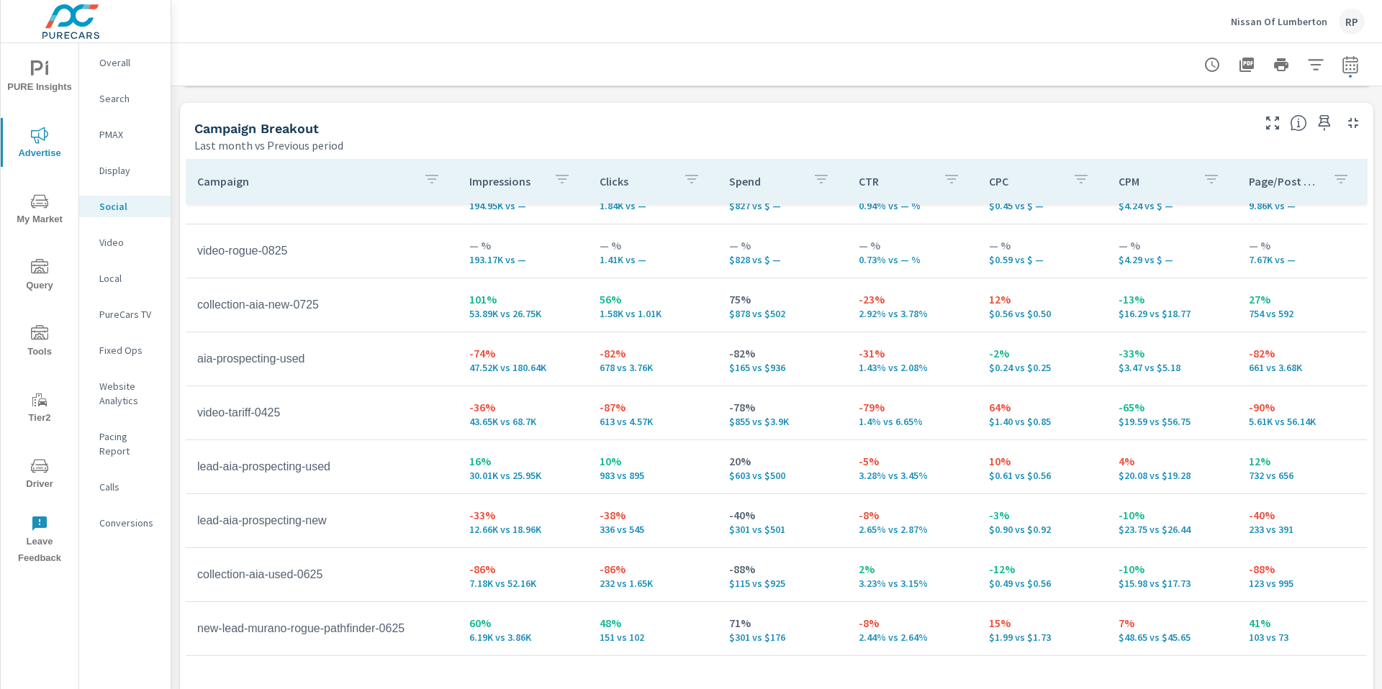
scroll to position [86, 0]
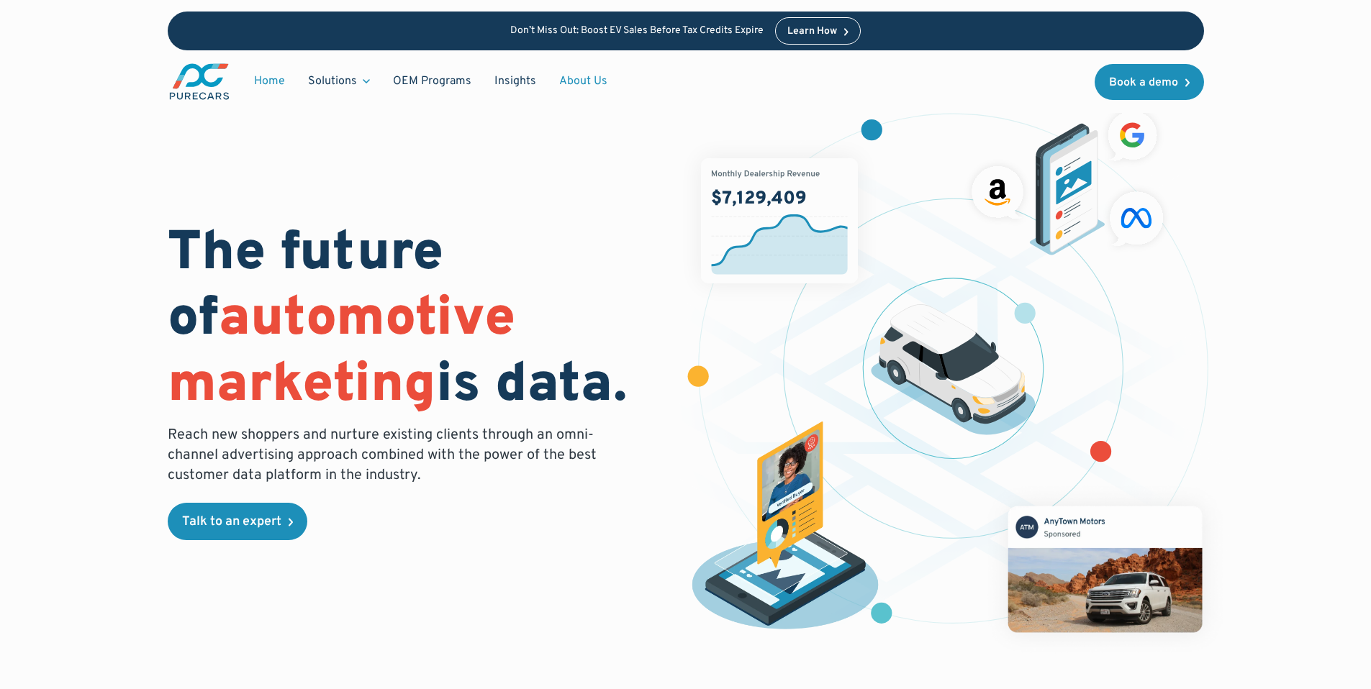
click at [576, 78] on link "About Us" at bounding box center [583, 81] width 71 height 27
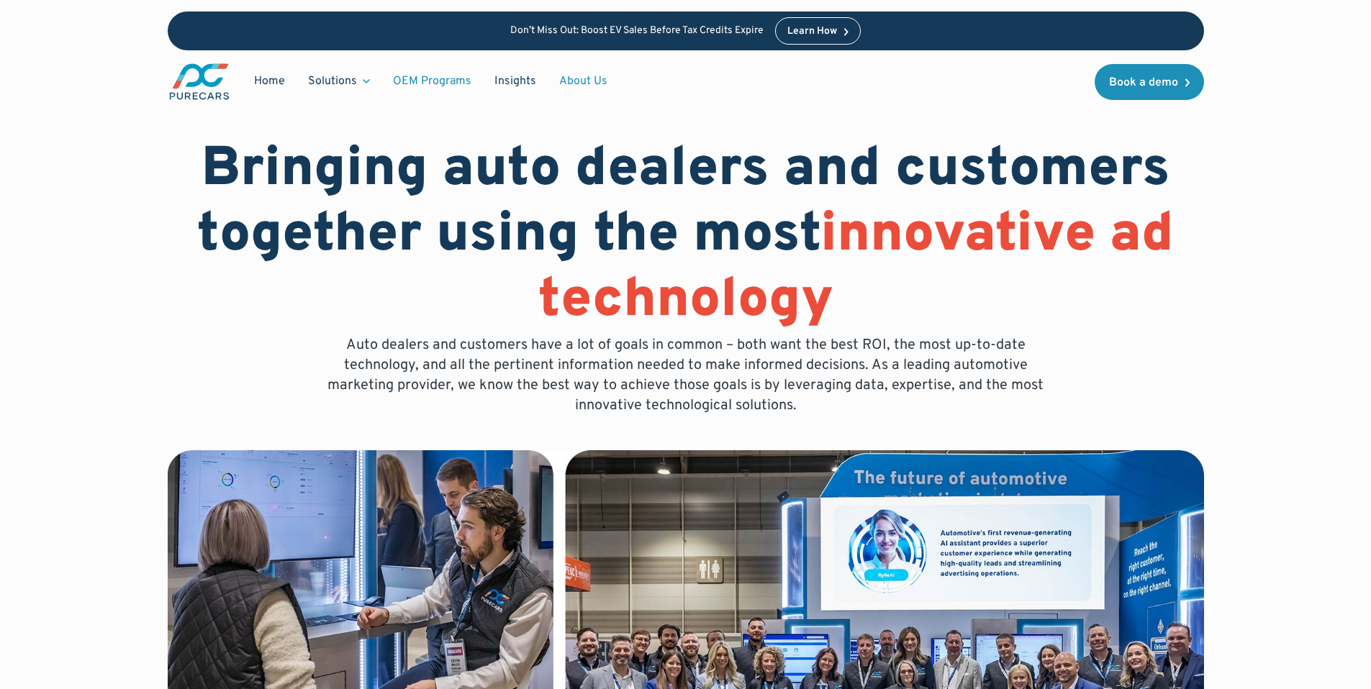
click at [454, 82] on link "OEM Programs" at bounding box center [431, 81] width 101 height 27
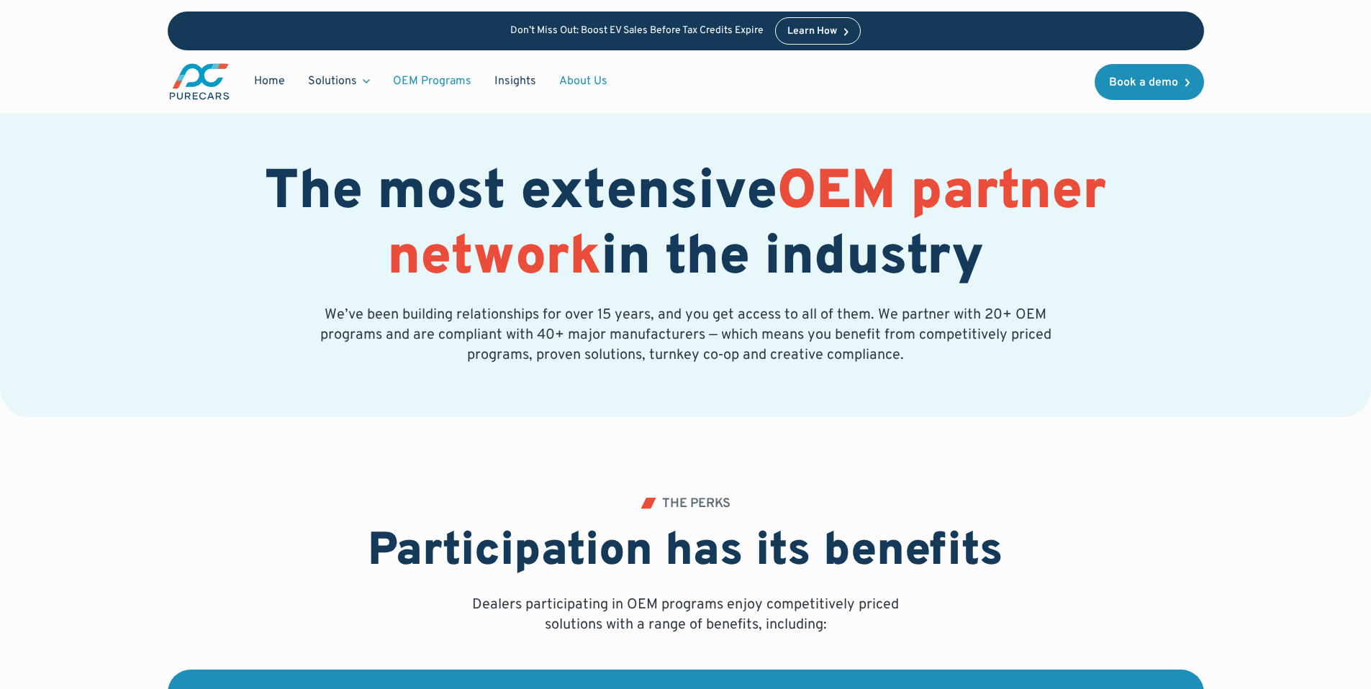
click at [567, 86] on link "About Us" at bounding box center [583, 81] width 71 height 27
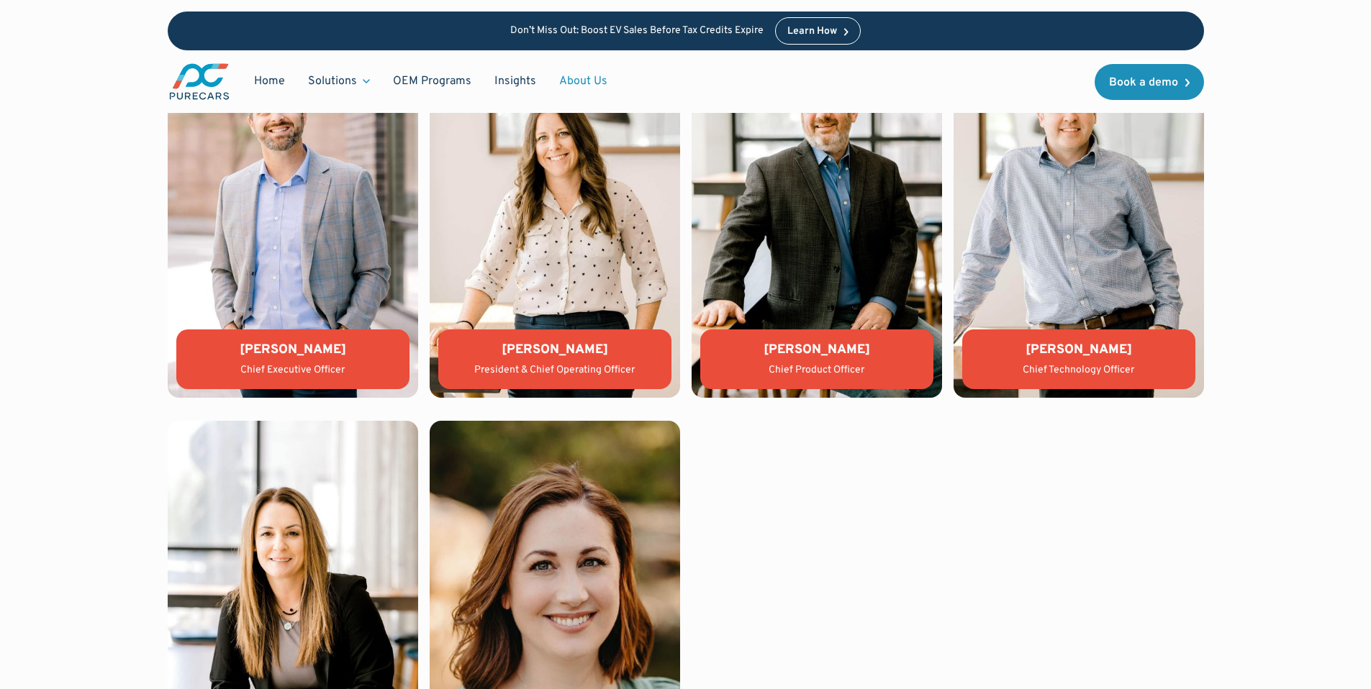
scroll to position [3583, 0]
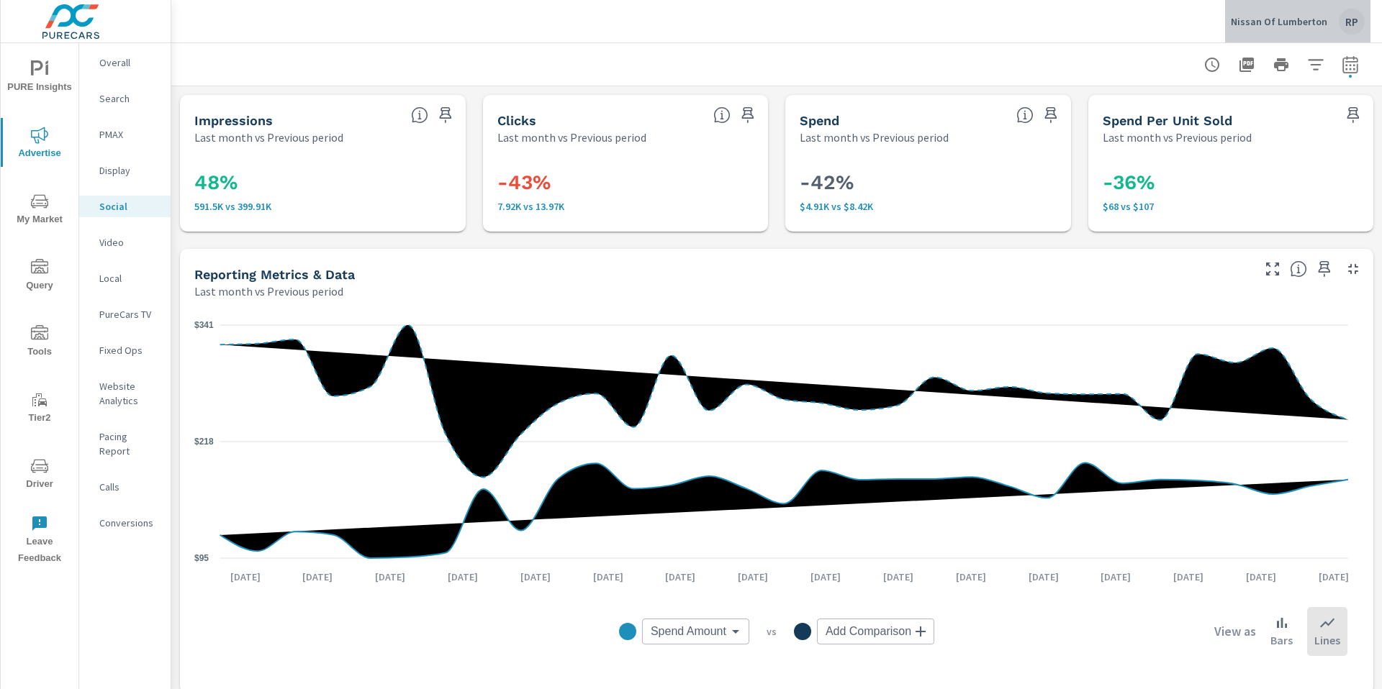
click at [1349, 24] on div "RP" at bounding box center [1352, 22] width 26 height 26
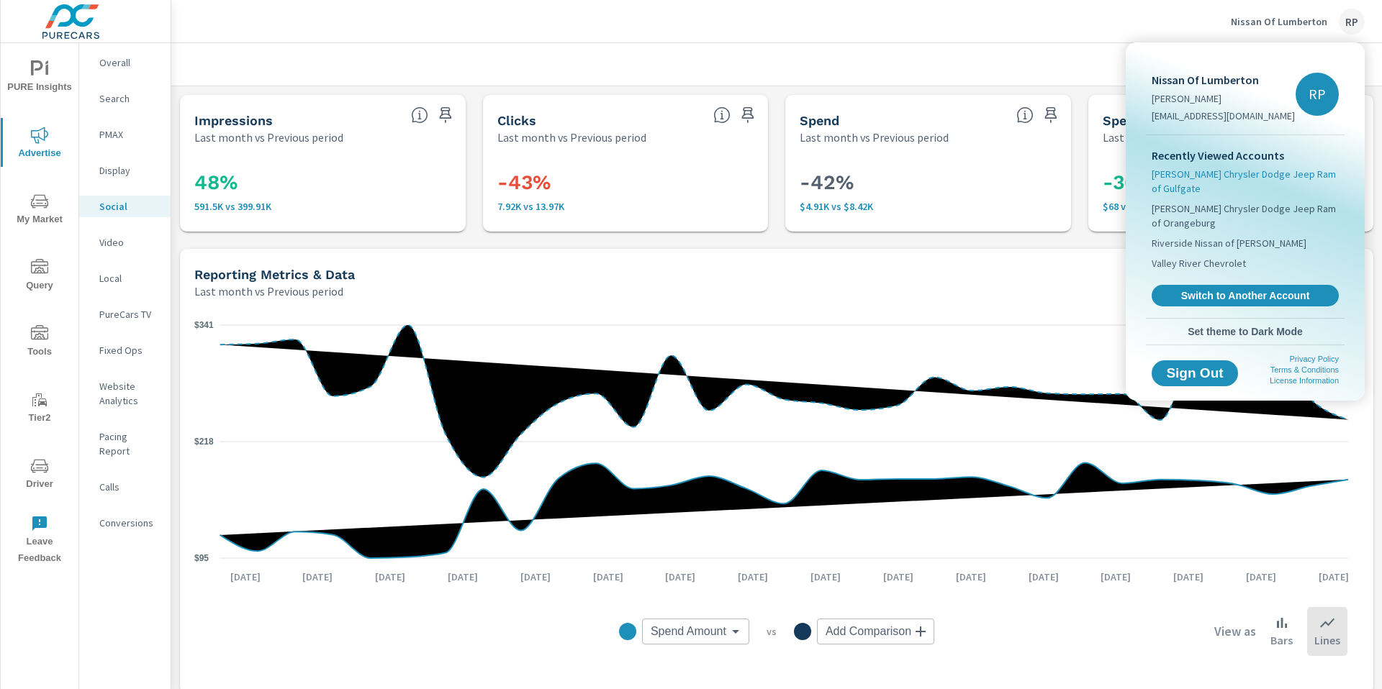
click at [1259, 178] on span "[PERSON_NAME] Chrysler Dodge Jeep Ram of Gulfgate" at bounding box center [1244, 181] width 187 height 29
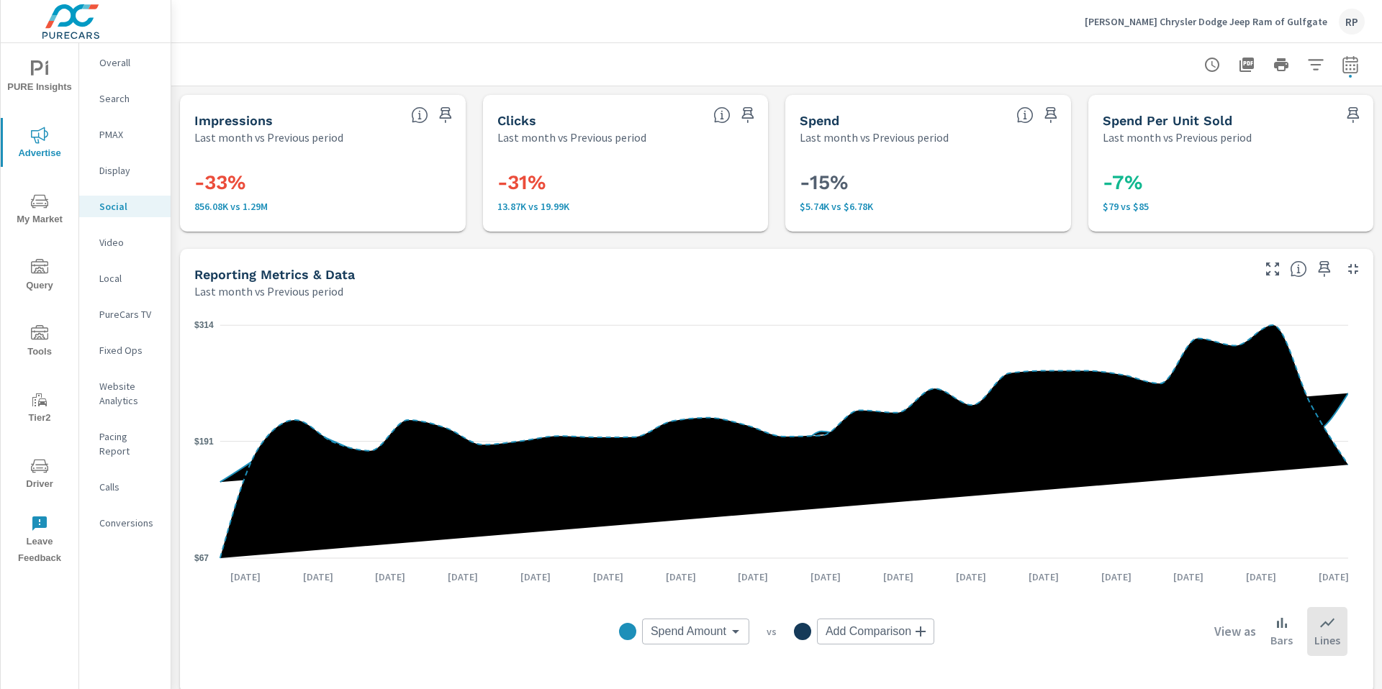
click at [40, 474] on icon "nav menu" at bounding box center [39, 466] width 17 height 17
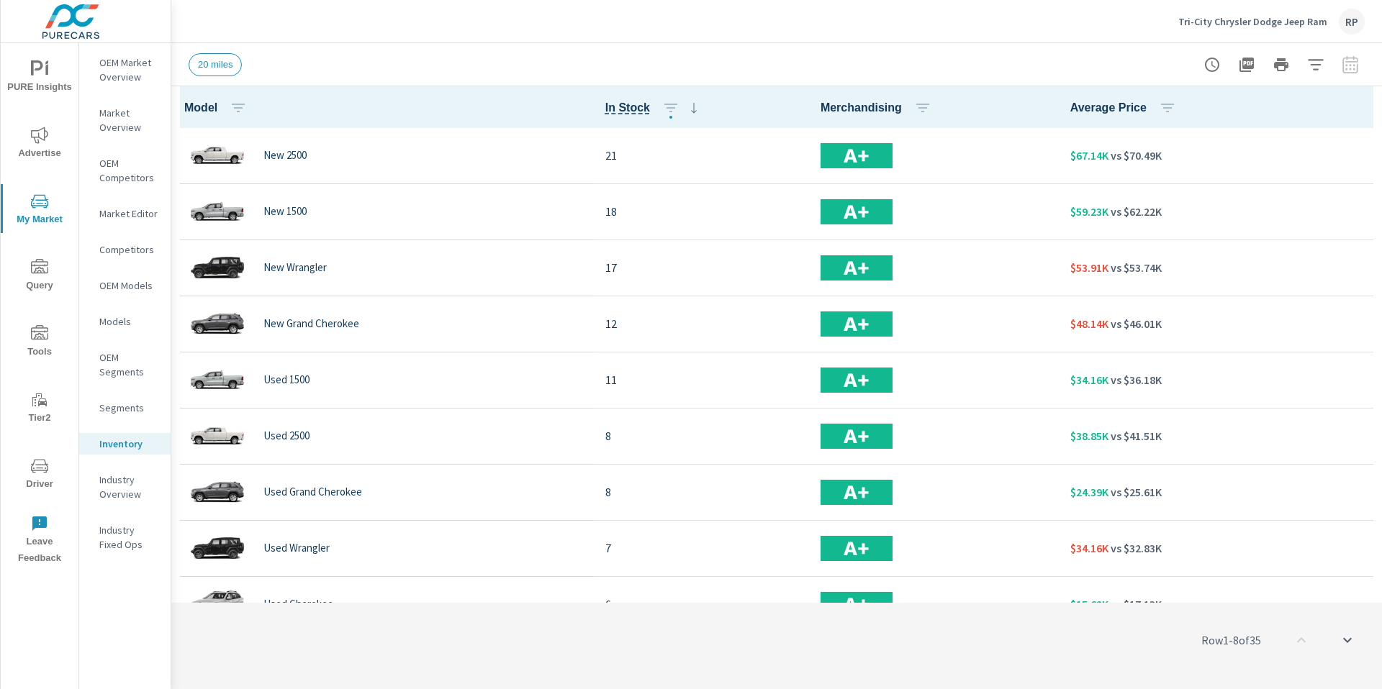
scroll to position [1, 0]
